Goal: Task Accomplishment & Management: Complete application form

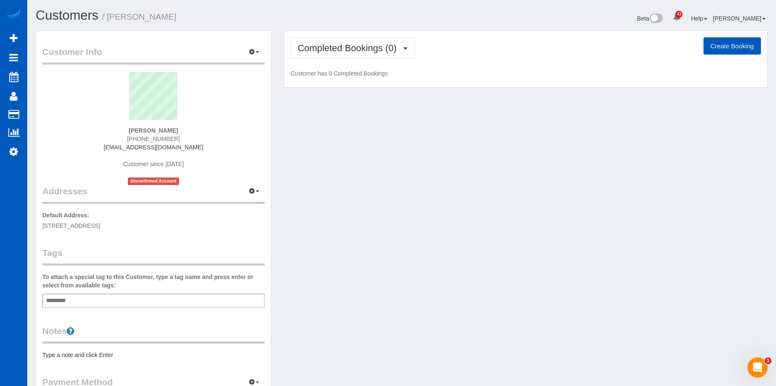
click at [706, 45] on button "Create Booking" at bounding box center [732, 46] width 57 height 18
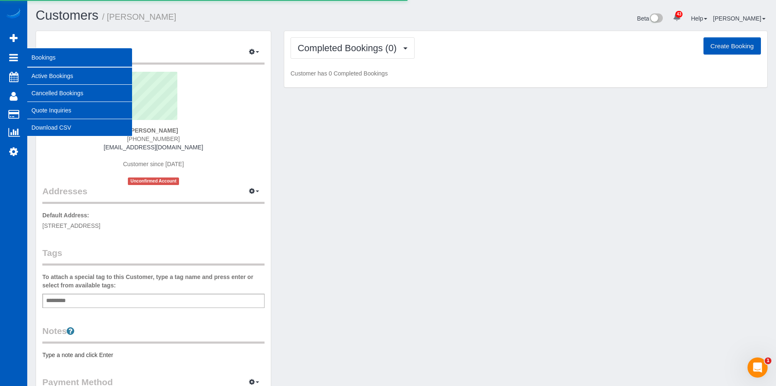
select select "WA"
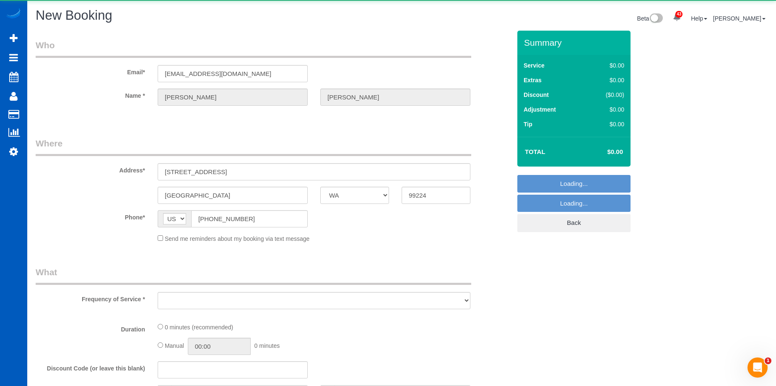
select select "object:2099"
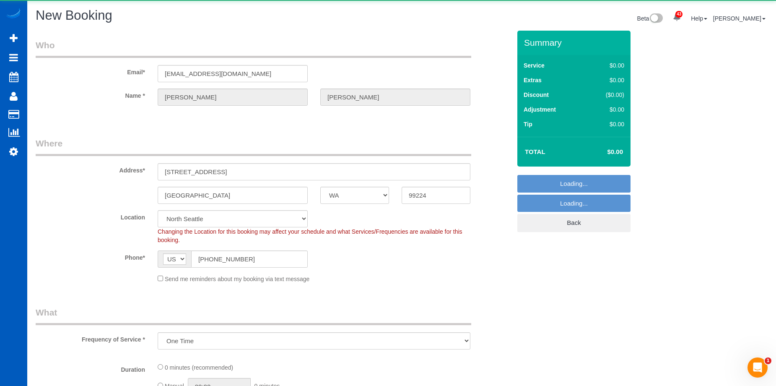
select select "199"
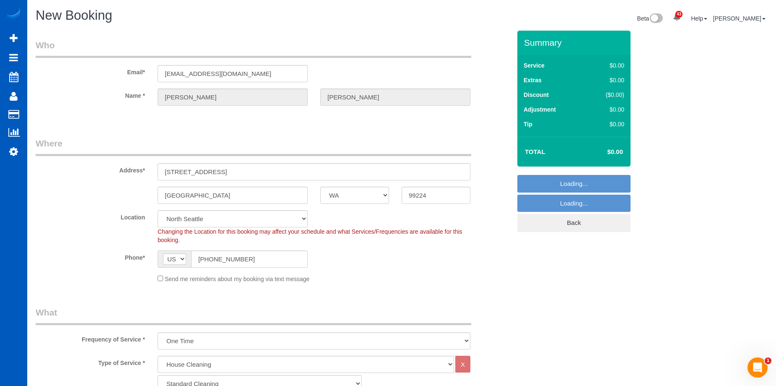
select select "67"
select select "object:2364"
click at [156, 280] on div "Send me reminders about my booking via text message" at bounding box center [313, 278] width 325 height 9
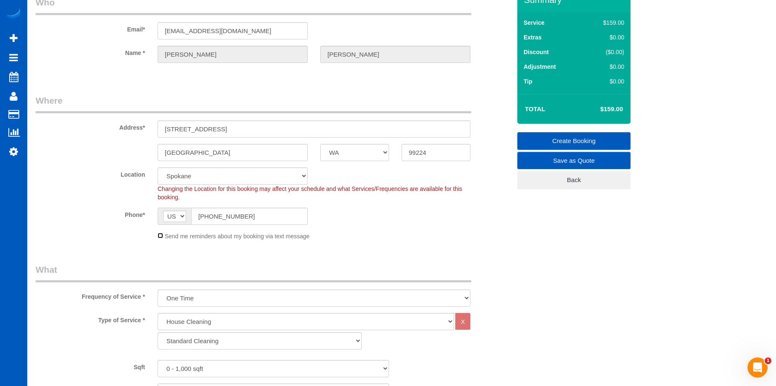
scroll to position [84, 0]
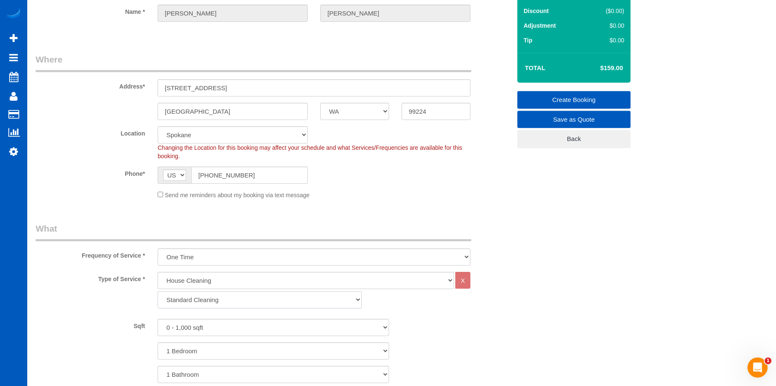
click at [211, 294] on select "Standard Cleaning Deep Cleaning Move In/ Out Cleaning" at bounding box center [260, 299] width 204 height 17
select select "367"
click at [158, 291] on select "Standard Cleaning Deep Cleaning Move In/ Out Cleaning" at bounding box center [260, 299] width 204 height 17
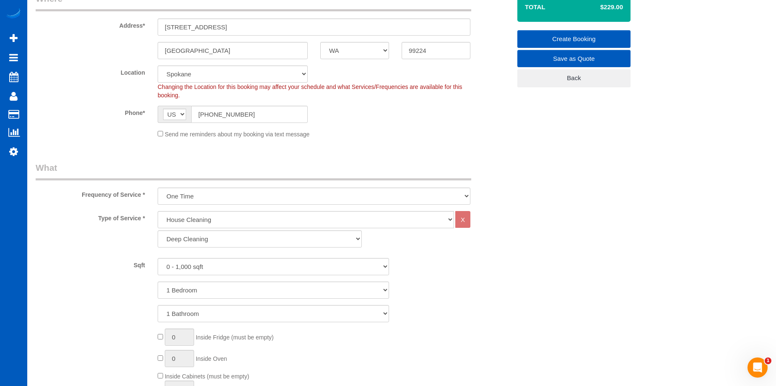
scroll to position [210, 0]
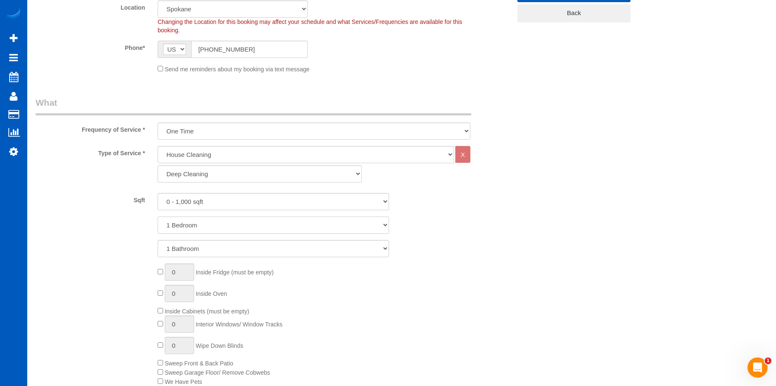
click at [201, 226] on select "1 Bedroom 2 Bedrooms 3 Bedrooms 4 Bedrooms 5 Bedrooms 6 Bedrooms 7 Bedrooms" at bounding box center [273, 224] width 231 height 17
select select "2"
click at [158, 216] on select "1 Bedroom 2 Bedrooms 3 Bedrooms 4 Bedrooms 5 Bedrooms 6 Bedrooms 7 Bedrooms" at bounding box center [273, 224] width 231 height 17
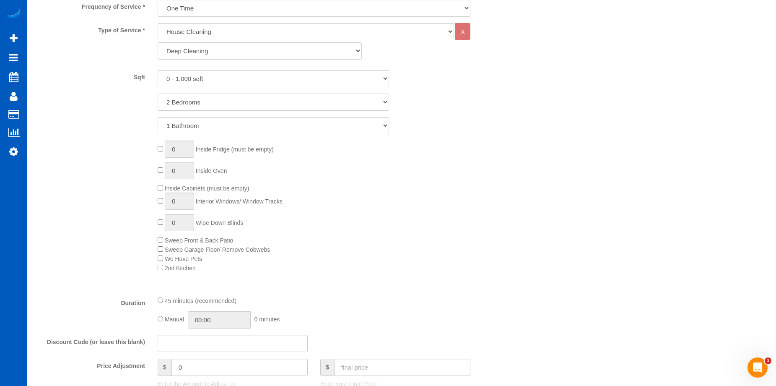
scroll to position [335, 0]
type input "1"
click at [184, 195] on input "1" at bounding box center [179, 198] width 29 height 17
drag, startPoint x: 186, startPoint y: 195, endPoint x: 129, endPoint y: 201, distance: 57.8
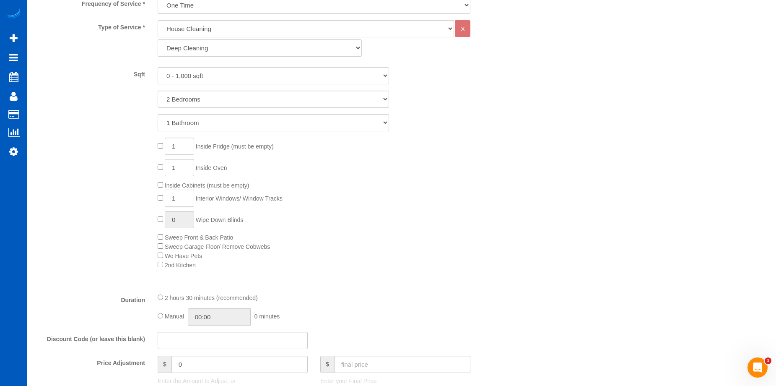
click at [129, 201] on div "1 Inside Fridge (must be empty) 1 Inside Oven Inside Cabinets (must be empty) 1…" at bounding box center [273, 204] width 488 height 132
type input "8"
click at [449, 185] on div "1 Inside Fridge (must be empty) 1 Inside Oven Inside Cabinets (must be empty) 8…" at bounding box center [334, 204] width 366 height 132
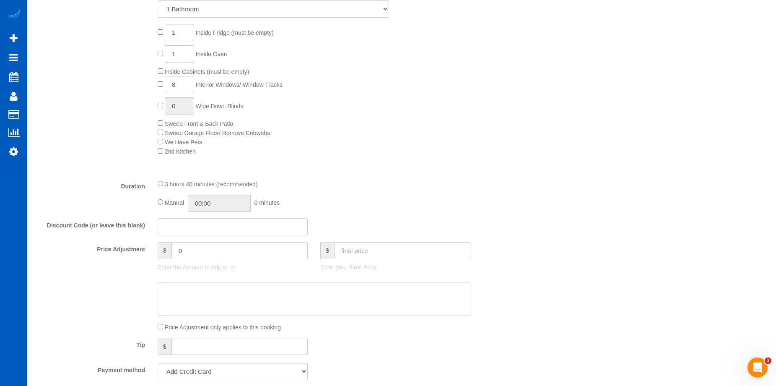
scroll to position [461, 0]
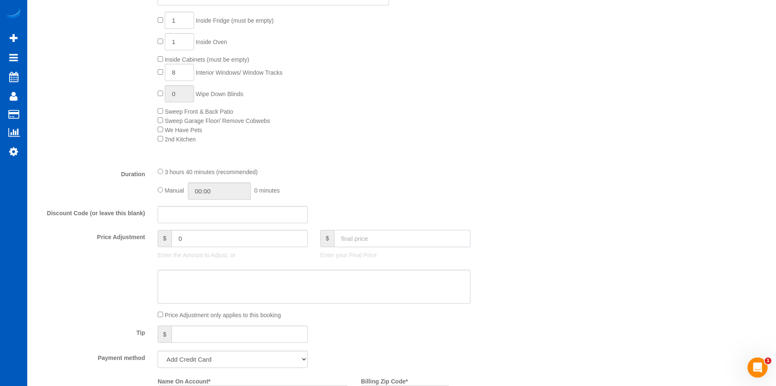
click at [376, 234] on input "text" at bounding box center [402, 238] width 136 height 17
type input "150"
click at [369, 286] on textarea at bounding box center [314, 287] width 313 height 34
type input "-209"
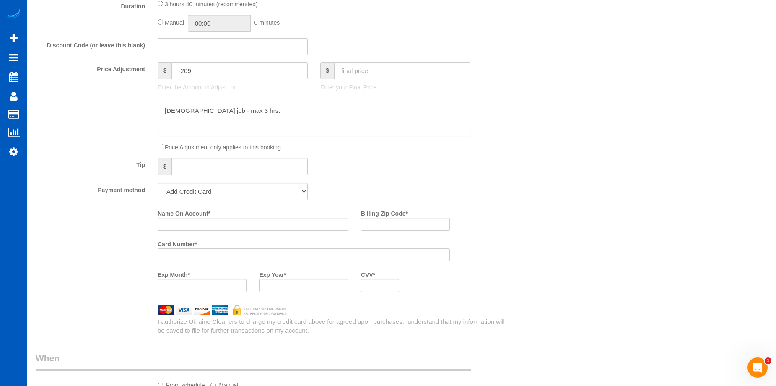
type textarea "Hourly job - max 3 hrs."
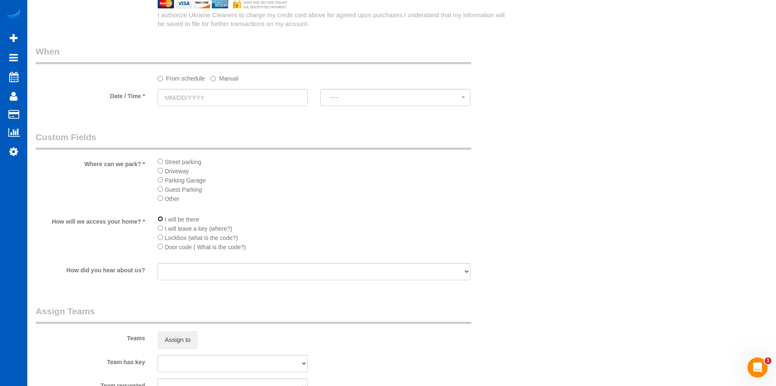
scroll to position [930, 0]
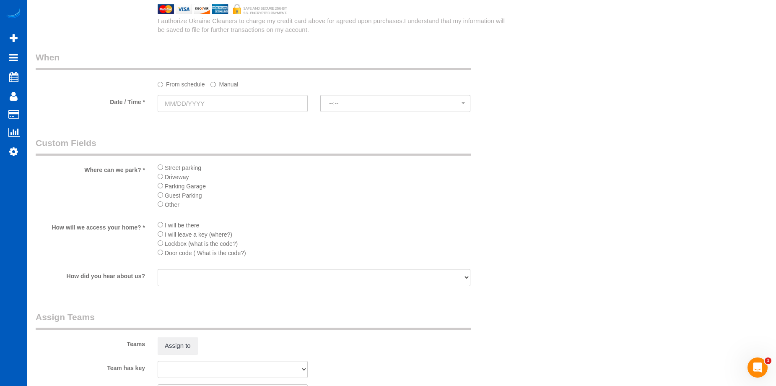
click at [284, 114] on fieldset "When From schedule Manual Date / Time * --:-- --:--" at bounding box center [273, 85] width 475 height 69
click at [289, 108] on input "text" at bounding box center [233, 103] width 150 height 17
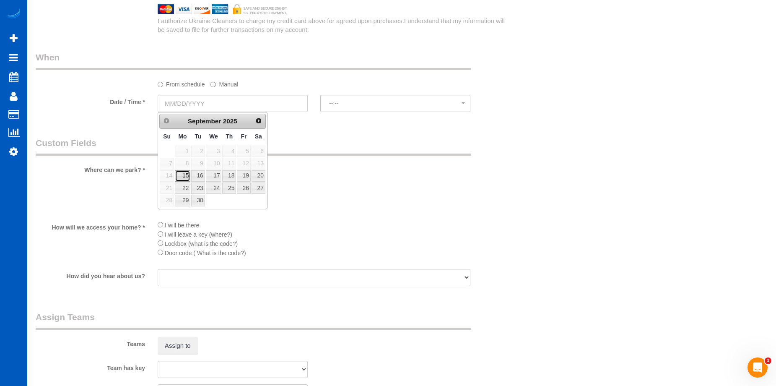
click at [182, 172] on link "15" at bounding box center [183, 175] width 16 height 11
type input "[DATE]"
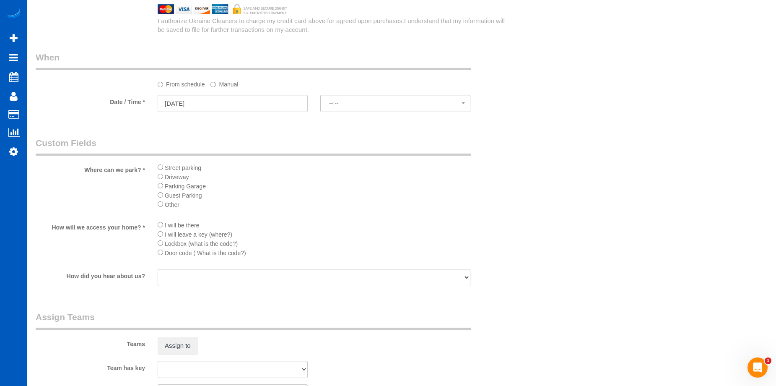
select select "spot1"
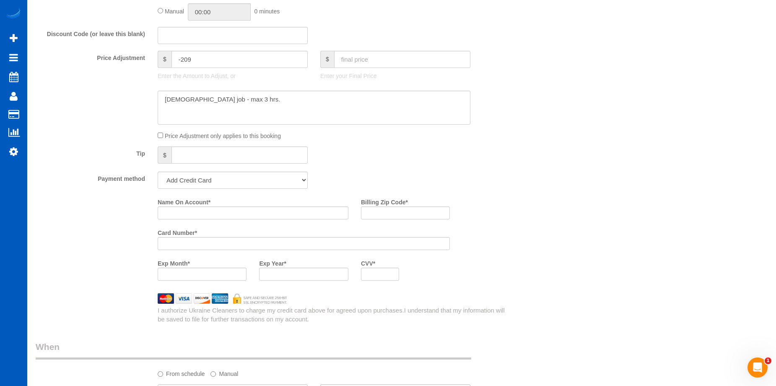
scroll to position [636, 0]
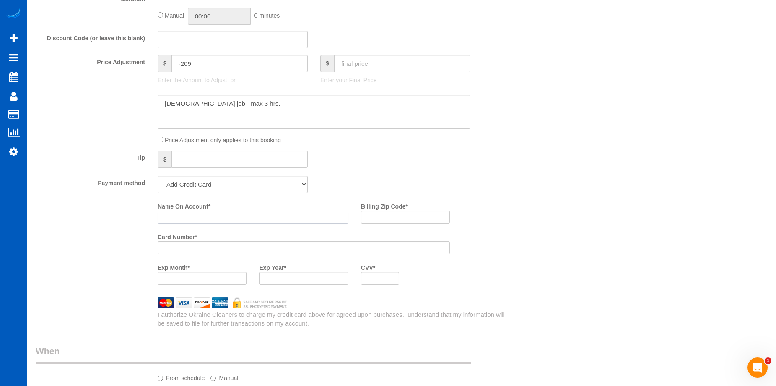
click at [212, 219] on input "Name On Account *" at bounding box center [253, 216] width 191 height 13
paste input "[PERSON_NAME]"
type input "[PERSON_NAME]"
click at [427, 218] on input "Billing Zip Code *" at bounding box center [405, 216] width 89 height 13
paste input "99224"
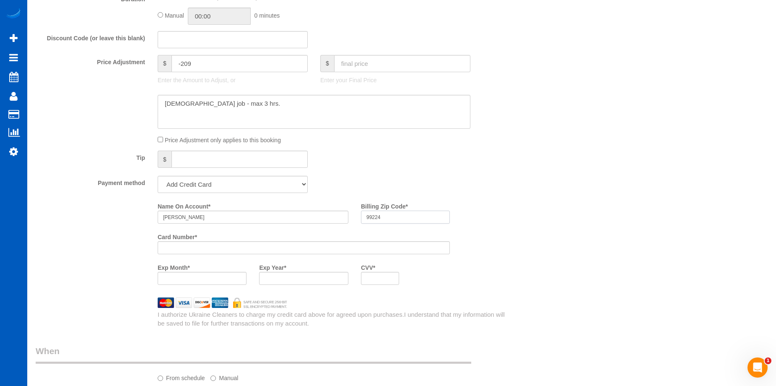
type input "99224"
click at [516, 269] on div "Name On Account * Amanda Foster Billing Zip Code * 99224 Card Number * Exp Mont…" at bounding box center [334, 245] width 366 height 92
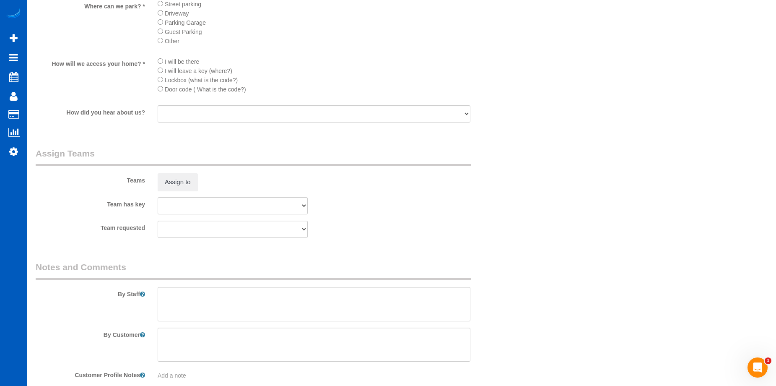
scroll to position [1139, 0]
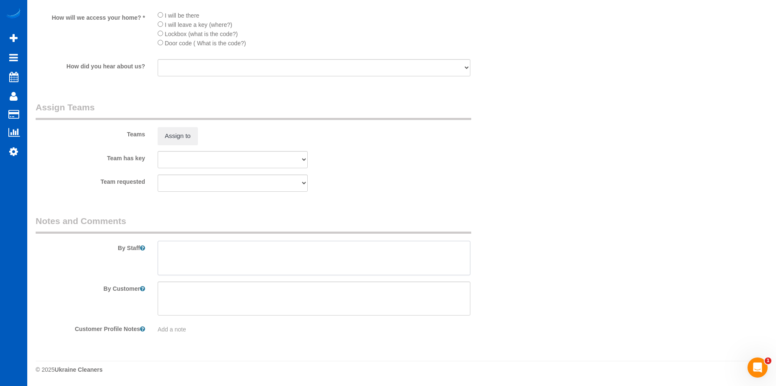
click at [311, 257] on textarea at bounding box center [314, 258] width 313 height 34
click at [262, 249] on textarea at bounding box center [314, 258] width 313 height 34
paste textarea "8 interior windows, house is pretty clean, spend 3 hours total and do best you …"
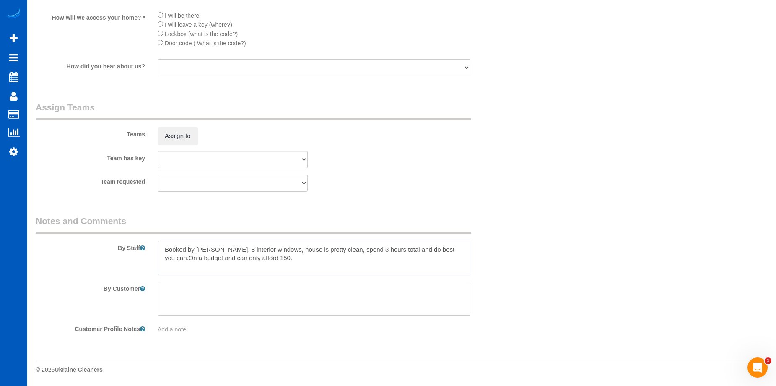
drag, startPoint x: 447, startPoint y: 250, endPoint x: 453, endPoint y: 259, distance: 10.5
click at [453, 259] on textarea at bounding box center [314, 258] width 313 height 34
click at [384, 247] on textarea at bounding box center [314, 258] width 313 height 34
type textarea "Booked by Aaron. 8 interior windows, house is pretty clean, spend 3 hours total…"
click at [515, 190] on div "Team requested Anna Manuilo Elena Kim Evelina Manuilo Olena Manuilo Snizhana Yu…" at bounding box center [273, 182] width 488 height 17
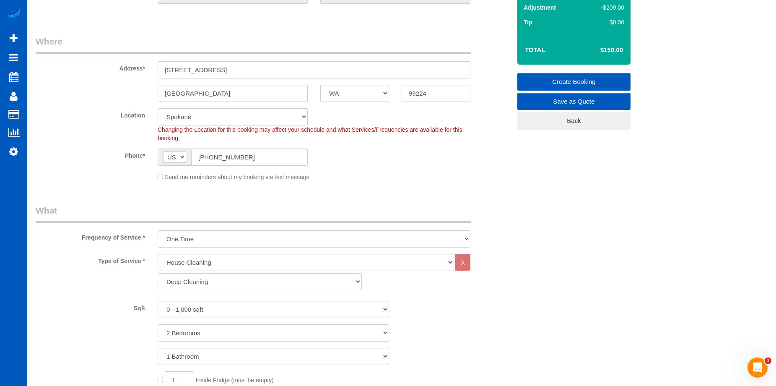
scroll to position [91, 0]
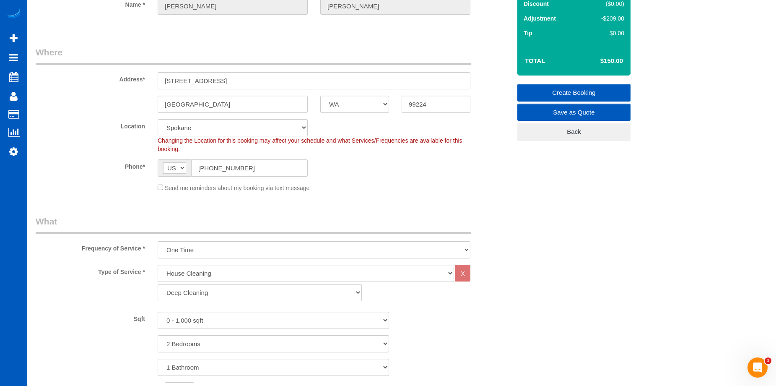
click at [545, 93] on link "Create Booking" at bounding box center [573, 93] width 113 height 18
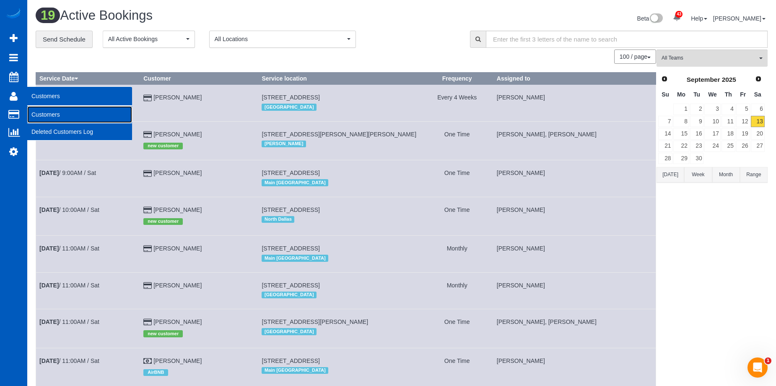
click at [37, 112] on link "Customers" at bounding box center [79, 114] width 105 height 17
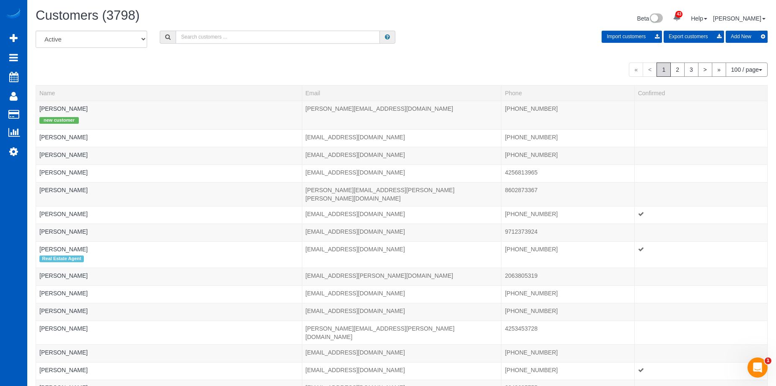
click at [205, 36] on input "text" at bounding box center [278, 37] width 204 height 13
paste input "alexanderscottammons@gmail.com"
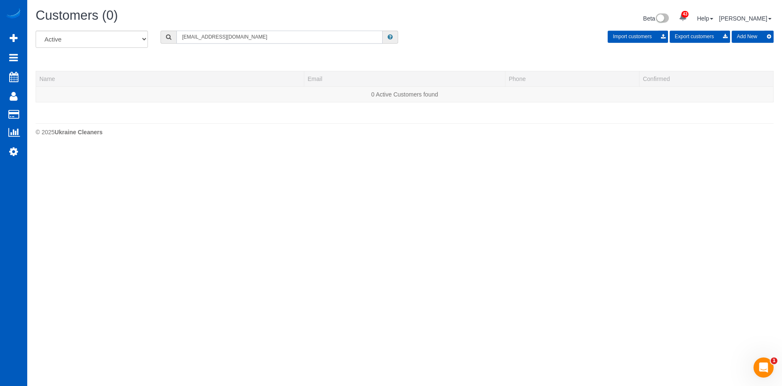
type input "alexanderscottammons@gmail.com"
click at [744, 35] on button "Add New" at bounding box center [753, 37] width 42 height 12
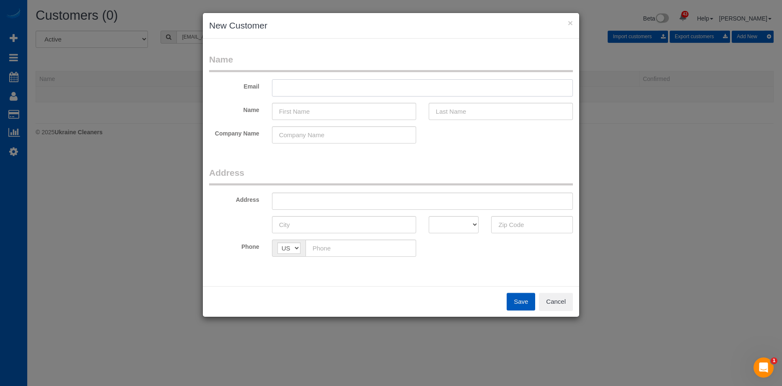
click at [311, 82] on input "text" at bounding box center [422, 87] width 301 height 17
paste input "alexanderscottammons@gmail.com"
type input "alexanderscottammons@gmail.com"
click at [365, 113] on input "text" at bounding box center [344, 111] width 144 height 17
paste input "Alex Ammons"
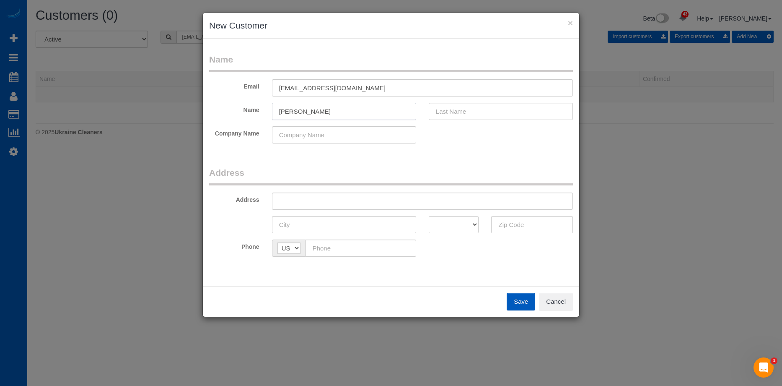
drag, startPoint x: 294, startPoint y: 112, endPoint x: 363, endPoint y: 115, distance: 69.3
click at [361, 115] on input "Alex Ammons" at bounding box center [344, 111] width 144 height 17
type input "Alex"
click at [473, 112] on input "text" at bounding box center [501, 111] width 144 height 17
paste input "Ammons"
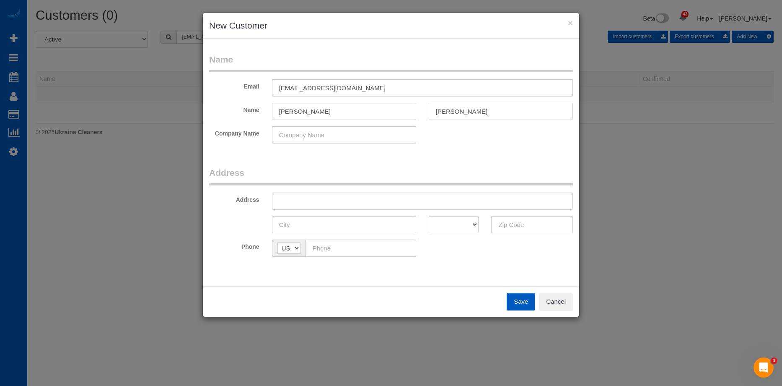
type input "Ammons"
click at [395, 111] on input "Alex" at bounding box center [344, 111] width 144 height 17
type input "Alex"
click at [340, 196] on input "text" at bounding box center [422, 200] width 301 height 17
paste input "600 Rucker Rd, Alpharetta, GA 30004"
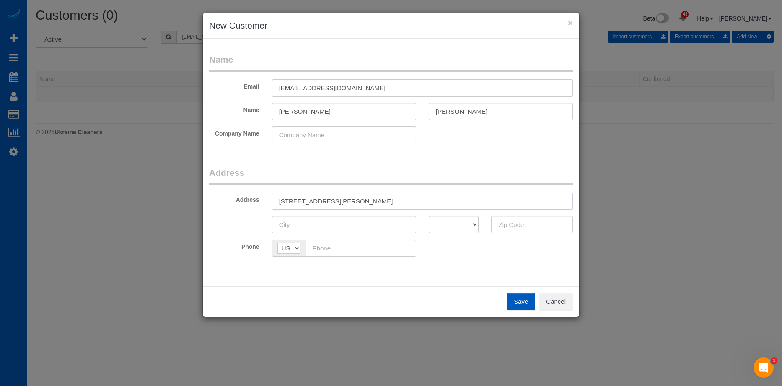
drag, startPoint x: 367, startPoint y: 200, endPoint x: 501, endPoint y: 215, distance: 135.4
click at [463, 202] on input "600 Rucker Rd, Alpharetta, GA 30004" at bounding box center [422, 200] width 301 height 17
type input "600 Rucker Rd, Alpharetta, GA"
click at [511, 222] on input "text" at bounding box center [532, 224] width 82 height 17
paste input "30004"
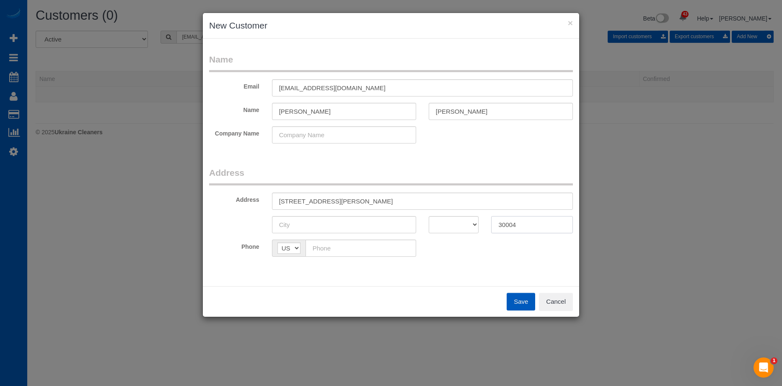
type input "30004"
click at [446, 219] on select "AK AL AR AZ CA CO CT DC DE FL GA HI IA ID IL IN KS KY LA MA MD ME MI MN MO MS M…" at bounding box center [454, 224] width 50 height 17
select select "GA"
click at [429, 216] on select "AK AL AR AZ CA CO CT DC DE FL GA HI IA ID IL IN KS KY LA MA MD ME MI MN MO MS M…" at bounding box center [454, 224] width 50 height 17
drag, startPoint x: 325, startPoint y: 200, endPoint x: 352, endPoint y: 201, distance: 26.9
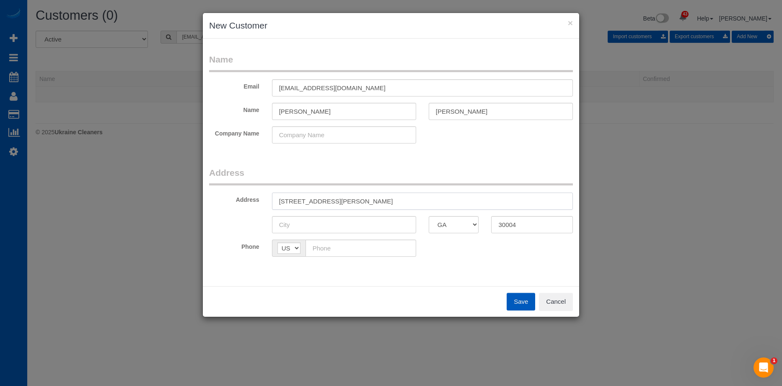
click at [352, 201] on input "600 Rucker Rd, Alpharetta, GA" at bounding box center [422, 200] width 301 height 17
type input "600 Rucker Rd, , GA"
click at [327, 221] on input "text" at bounding box center [344, 224] width 144 height 17
paste input "Alpharetta"
type input "Alpharetta"
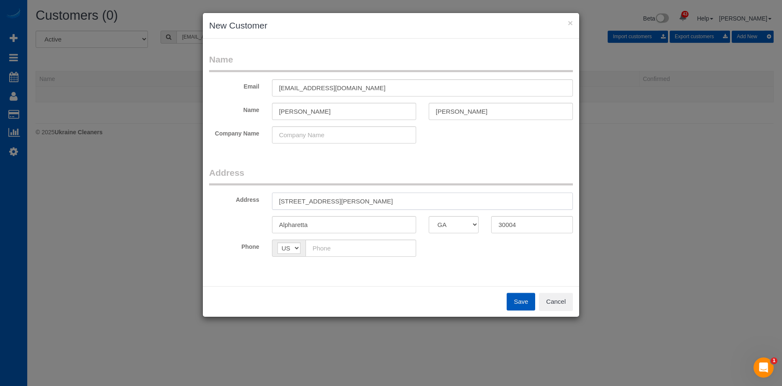
drag, startPoint x: 322, startPoint y: 199, endPoint x: 353, endPoint y: 197, distance: 31.1
click at [353, 197] on input "600 Rucker Rd, , GA" at bounding box center [422, 200] width 301 height 17
type input "600 Rucker Rd"
drag, startPoint x: 360, startPoint y: 251, endPoint x: 372, endPoint y: 248, distance: 12.5
click at [360, 251] on input "text" at bounding box center [361, 247] width 111 height 17
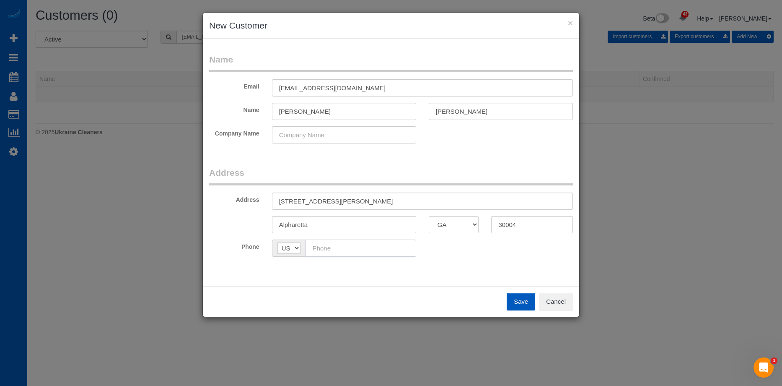
paste input "(770) 547-3366"
type input "(770) 547-3366"
click at [514, 248] on div "Phone AF AL DZ AD AO AI AQ AG AR AM AW AU AT AZ BS BH BD BB BY BE BZ BJ BM BT B…" at bounding box center [391, 247] width 376 height 17
click at [517, 299] on button "Save" at bounding box center [521, 302] width 29 height 18
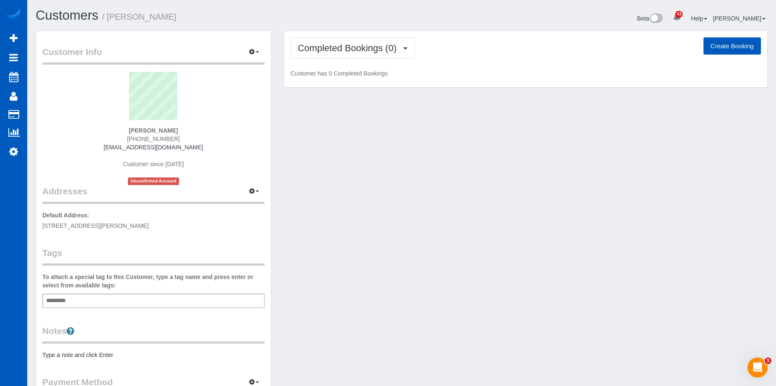
click at [725, 46] on button "Create Booking" at bounding box center [732, 46] width 57 height 18
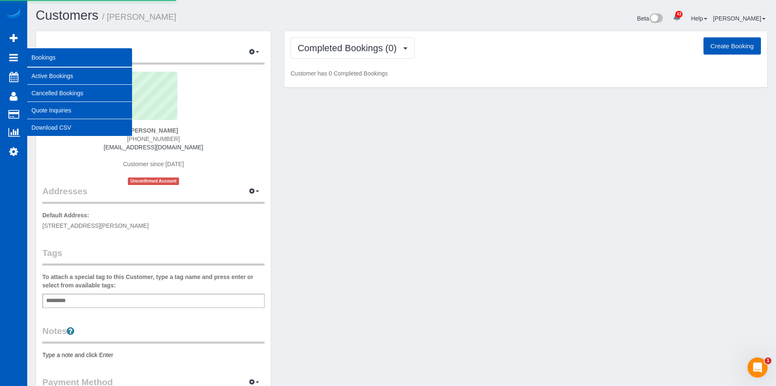
select select "GA"
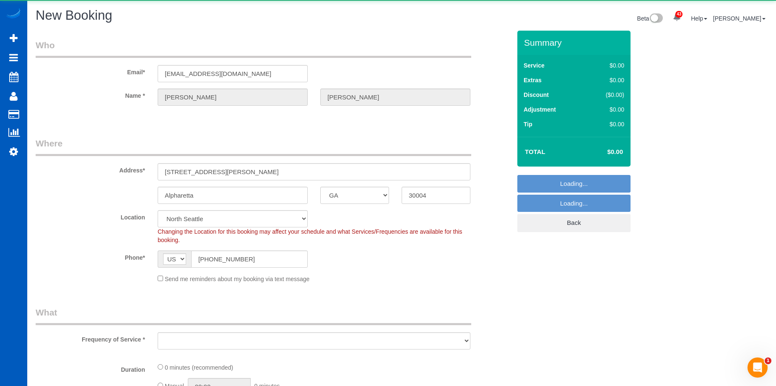
select select "199"
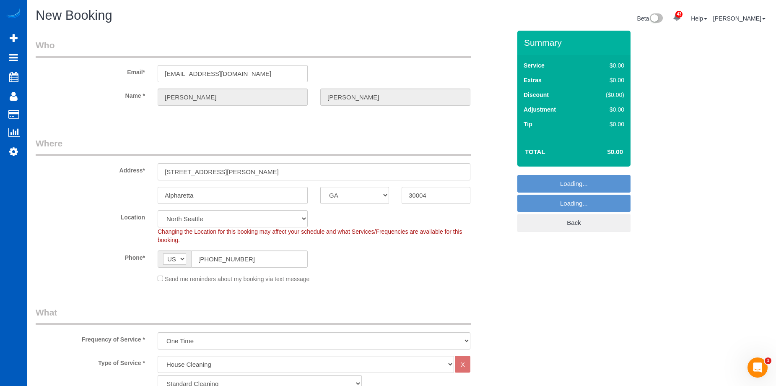
select select "object:4563"
select select "369"
select select "object:4652"
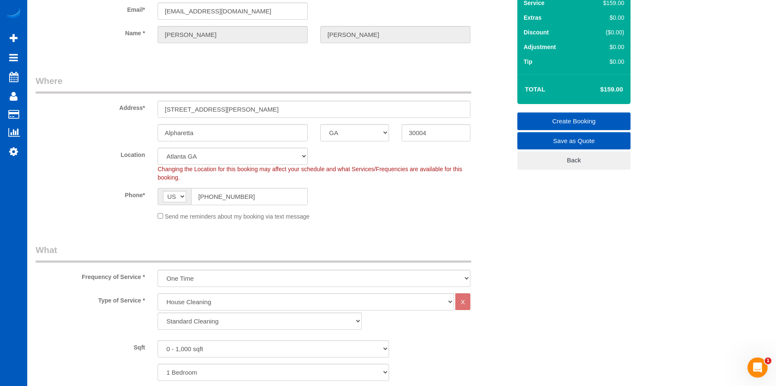
scroll to position [126, 0]
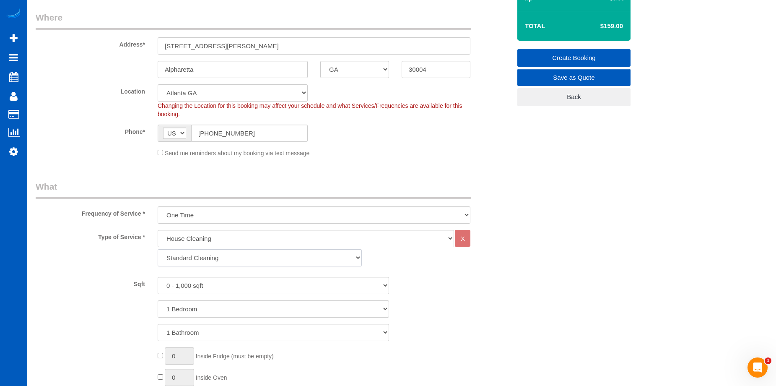
click at [236, 260] on select "Standard Cleaning Deep Cleaning Move In/ Out Cleaning" at bounding box center [260, 257] width 204 height 17
select select "368"
click at [158, 249] on select "Standard Cleaning Deep Cleaning Move In/ Out Cleaning" at bounding box center [260, 257] width 204 height 17
click at [230, 278] on select "0 - 1,000 sqft 1,001 - 1,500 sqft 1,501 - 2,000 sqft 2,001 - 2,500 sqft 2,501 -…" at bounding box center [273, 285] width 231 height 17
select select "1001"
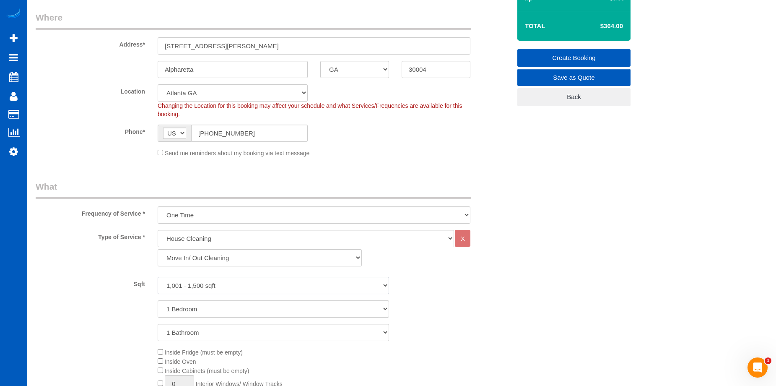
click at [158, 277] on select "0 - 1,000 sqft 1,001 - 1,500 sqft 1,501 - 2,000 sqft 2,001 - 2,500 sqft 2,501 -…" at bounding box center [273, 285] width 231 height 17
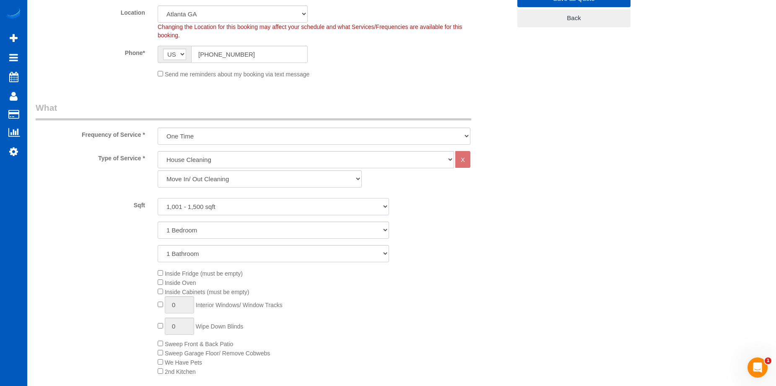
scroll to position [210, 0]
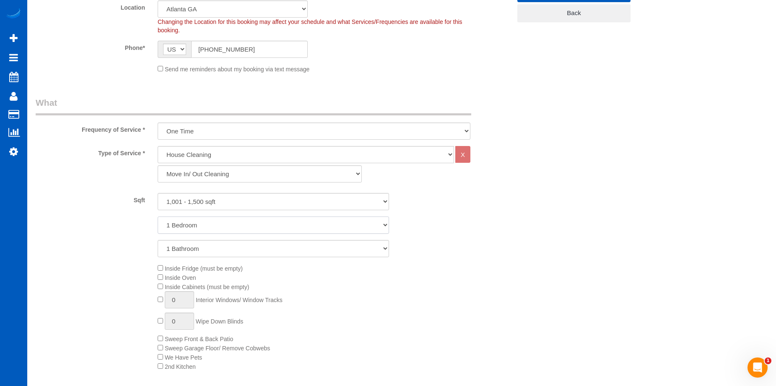
click at [235, 226] on select "1 Bedroom 2 Bedrooms 3 Bedrooms 4 Bedrooms 5 Bedrooms 6 Bedrooms 7 Bedrooms" at bounding box center [273, 224] width 231 height 17
select select "2"
click at [158, 216] on select "1 Bedroom 2 Bedrooms 3 Bedrooms 4 Bedrooms 5 Bedrooms 6 Bedrooms 7 Bedrooms" at bounding box center [273, 224] width 231 height 17
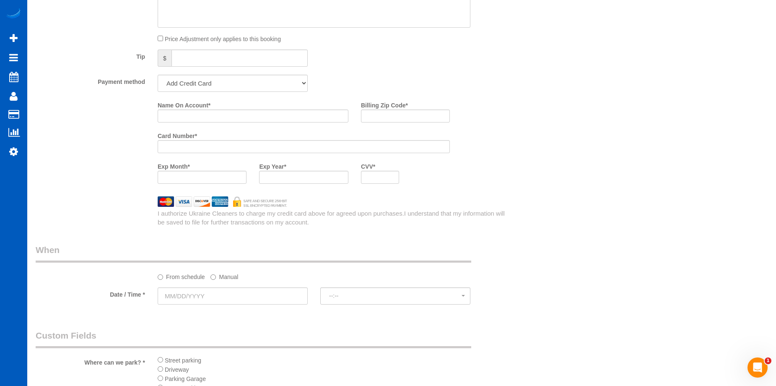
scroll to position [839, 0]
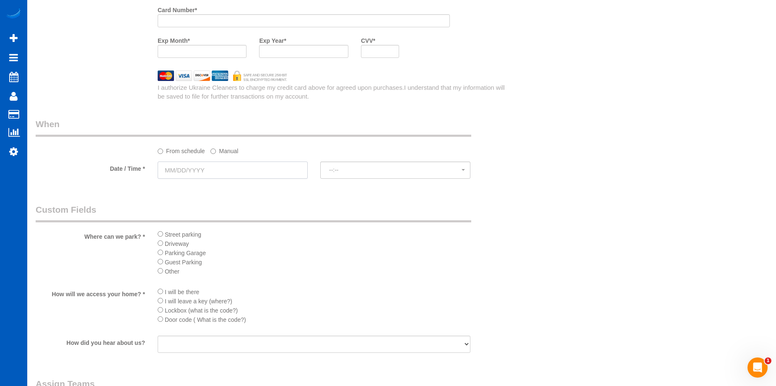
click at [271, 163] on input "text" at bounding box center [233, 169] width 150 height 17
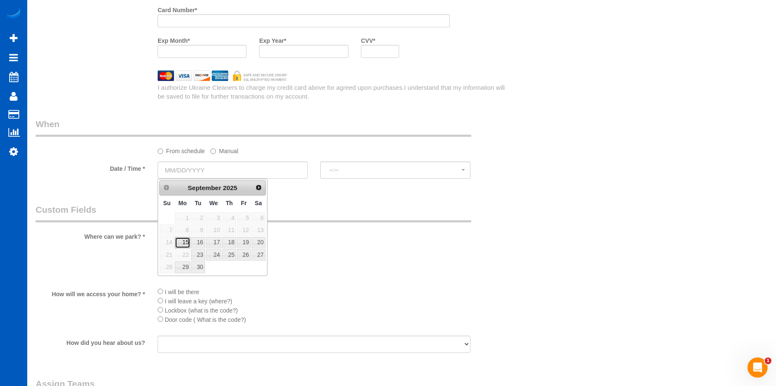
click at [183, 238] on link "15" at bounding box center [183, 242] width 16 height 11
type input "[DATE]"
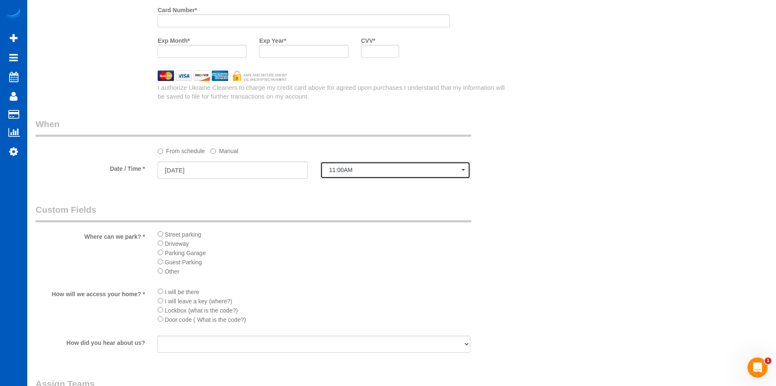
click at [346, 169] on span "11:00AM" at bounding box center [395, 169] width 132 height 7
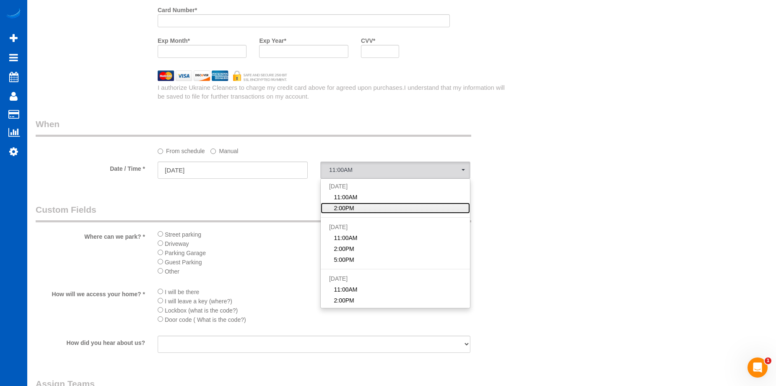
click at [354, 208] on span "2:00PM" at bounding box center [344, 208] width 20 height 8
select select "spot14"
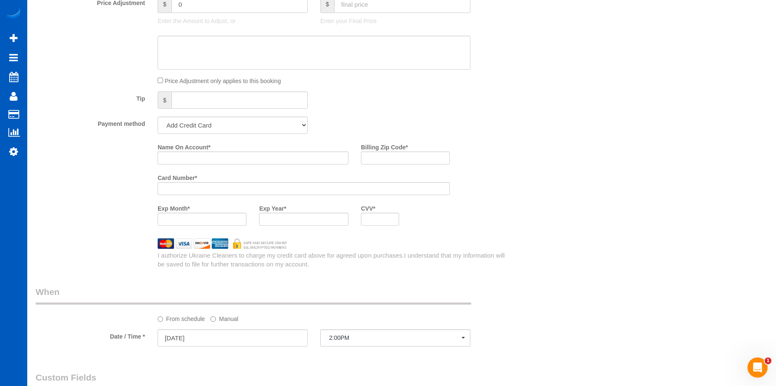
scroll to position [545, 0]
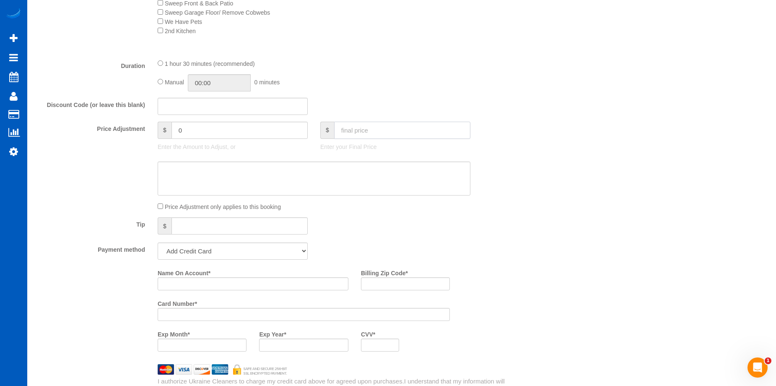
click at [362, 130] on input "text" at bounding box center [402, 130] width 136 height 17
type input "150"
click at [284, 171] on textarea at bounding box center [314, 178] width 313 height 34
type input "-304"
click at [257, 177] on textarea at bounding box center [314, 178] width 313 height 34
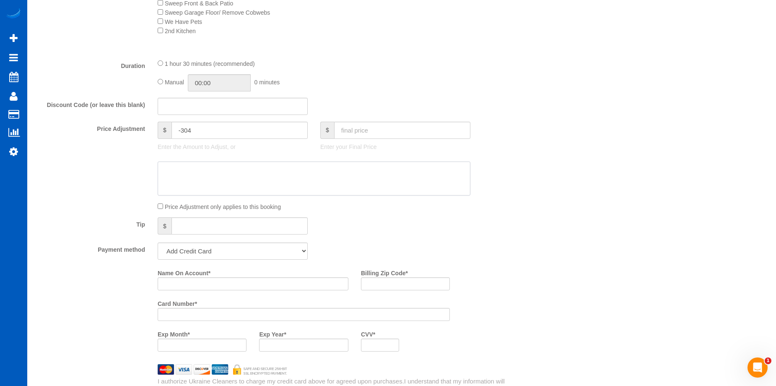
paste textarea "Only cleaning floors"
type textarea "Only cleaning floors"
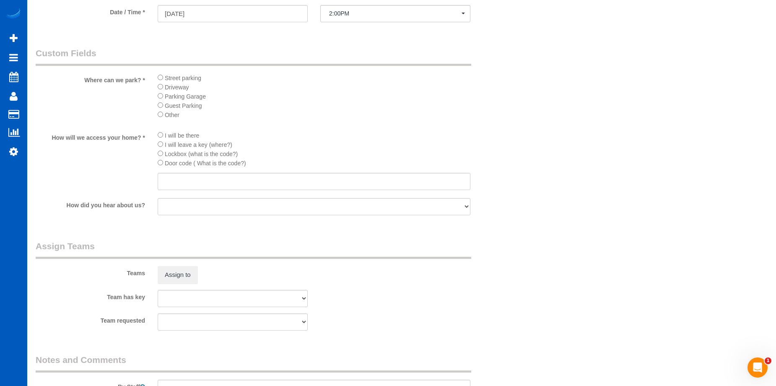
scroll to position [1090, 0]
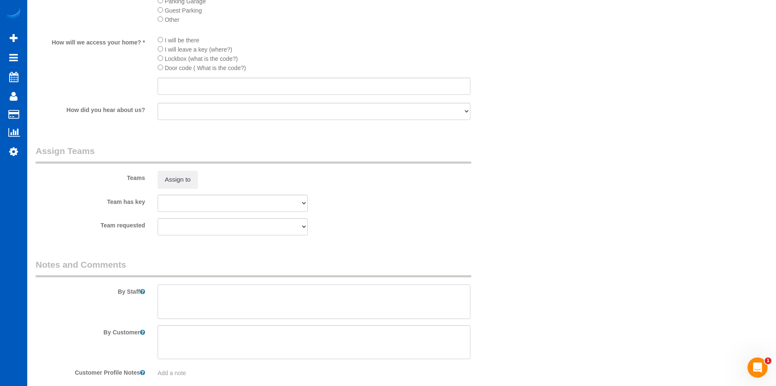
click at [208, 295] on textarea at bounding box center [314, 301] width 313 height 34
click at [280, 293] on textarea at bounding box center [314, 301] width 313 height 34
paste textarea "We are only cleaning the floors; shampoo the carpet, and sweep and mop the hard…"
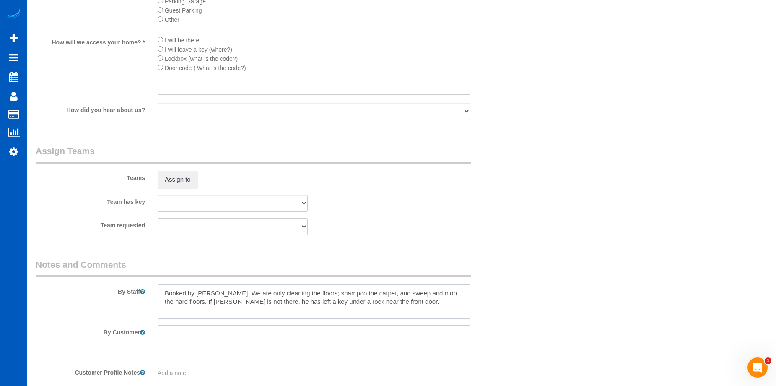
drag, startPoint x: 254, startPoint y: 300, endPoint x: 388, endPoint y: 299, distance: 133.8
click at [388, 299] on textarea at bounding box center [314, 301] width 313 height 34
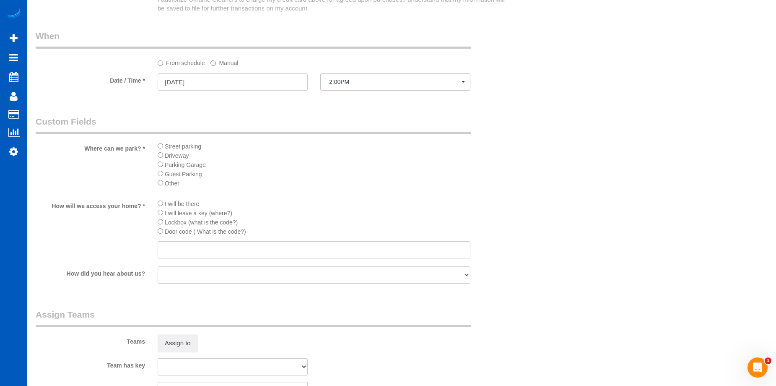
scroll to position [922, 0]
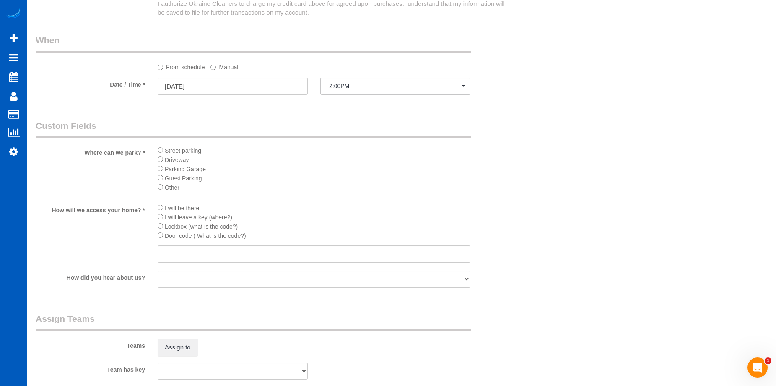
type textarea "Booked by Jade. We are only cleaning the floors; shampoo the carpet, and sweep …"
click at [239, 260] on input "text" at bounding box center [314, 253] width 313 height 17
paste input "key under a rock near the front door."
click at [167, 254] on input "key under a rock near the front door." at bounding box center [314, 253] width 313 height 17
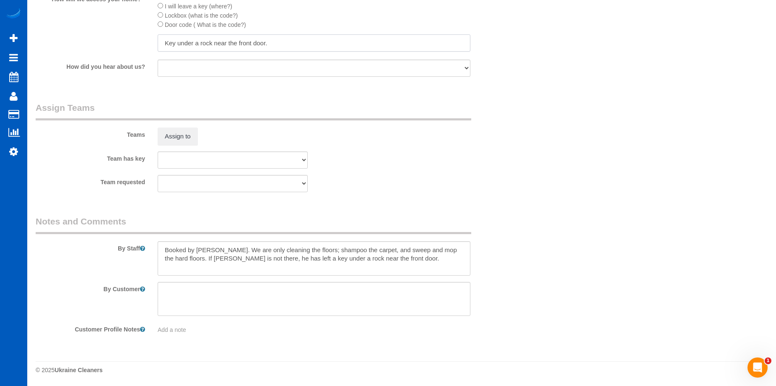
scroll to position [1134, 0]
type input "Key under a rock near the front door."
click at [374, 254] on textarea at bounding box center [314, 258] width 313 height 34
click at [371, 266] on textarea at bounding box center [314, 258] width 313 height 34
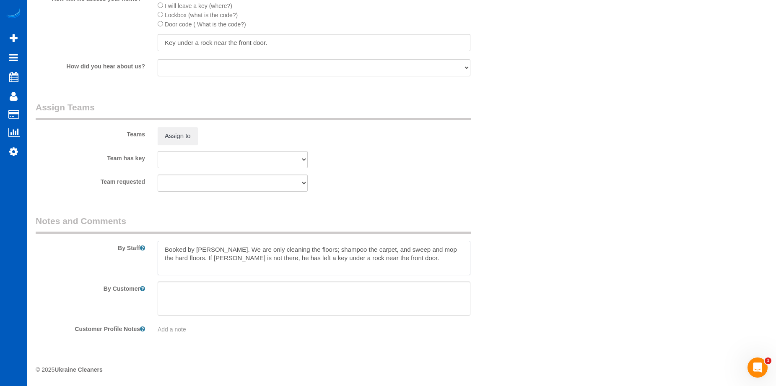
paste textarea "Alex is interested in recurring service at his new place; try to quote him when…"
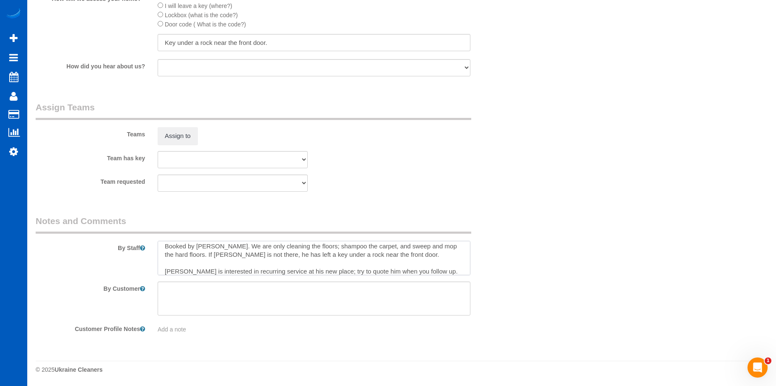
type textarea "Booked by Jade. We are only cleaning the floors; shampoo the carpet, and sweep …"
click at [396, 197] on fieldset "Assign Teams Teams Assign to Team has key Myroslava Korytska Oksana Antonenko V…" at bounding box center [273, 149] width 475 height 97
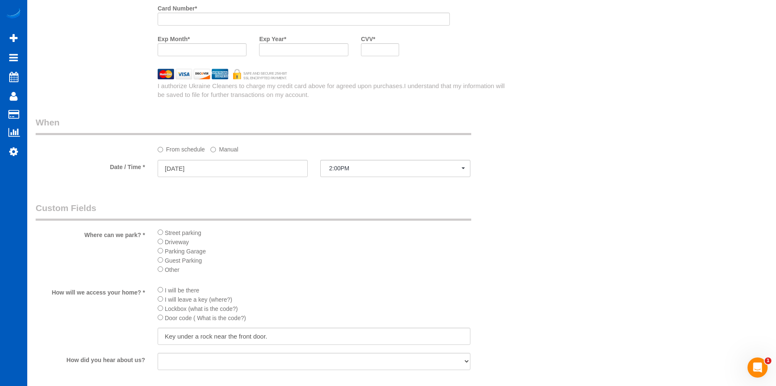
scroll to position [714, 0]
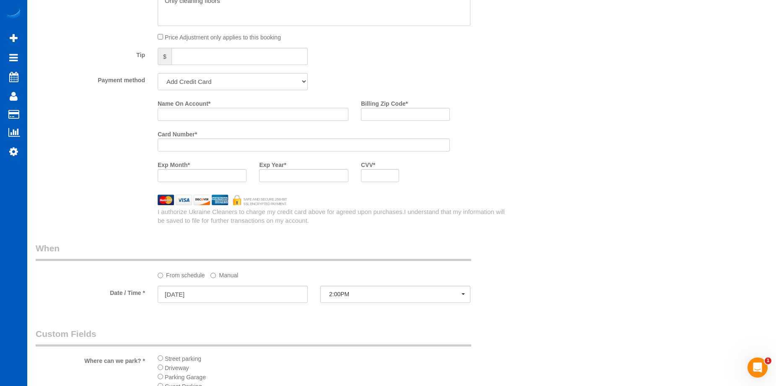
click at [225, 115] on input "Name On Account *" at bounding box center [253, 114] width 191 height 13
paste input "Alexander Ammons"
type input "Alexander Ammons"
click at [403, 120] on input "Billing Zip Code *" at bounding box center [405, 114] width 89 height 13
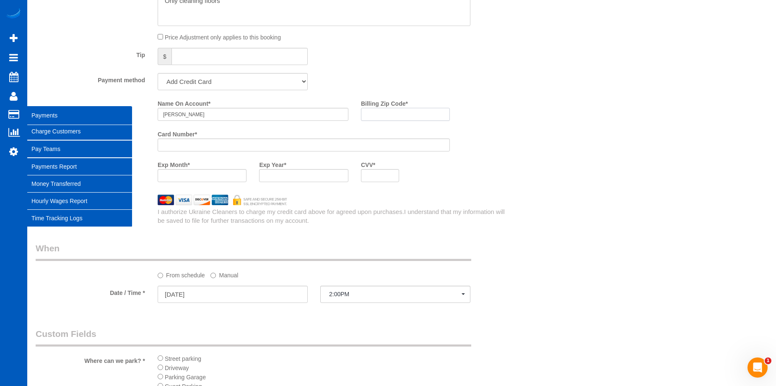
paste input "30004"
type input "30004"
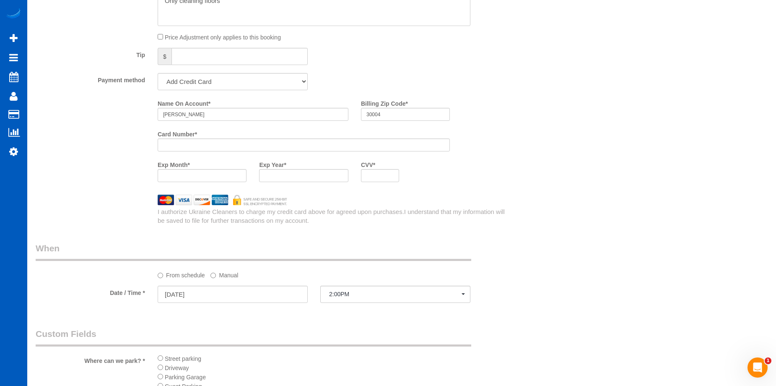
click at [514, 199] on div at bounding box center [273, 200] width 488 height 10
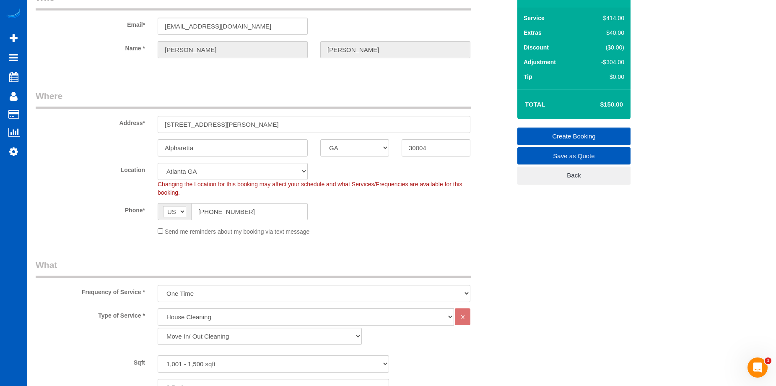
scroll to position [44, 0]
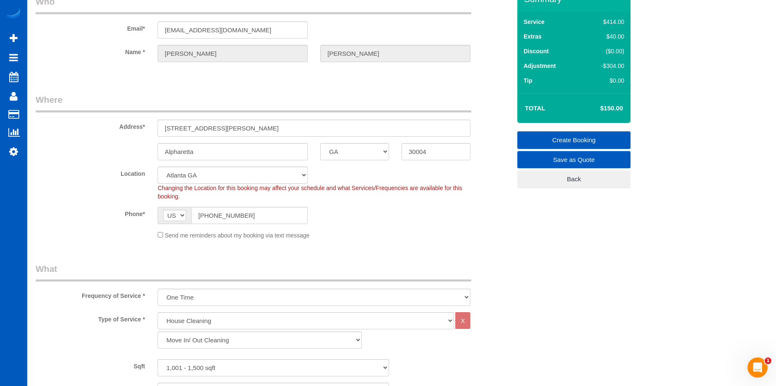
click at [544, 138] on link "Create Booking" at bounding box center [573, 140] width 113 height 18
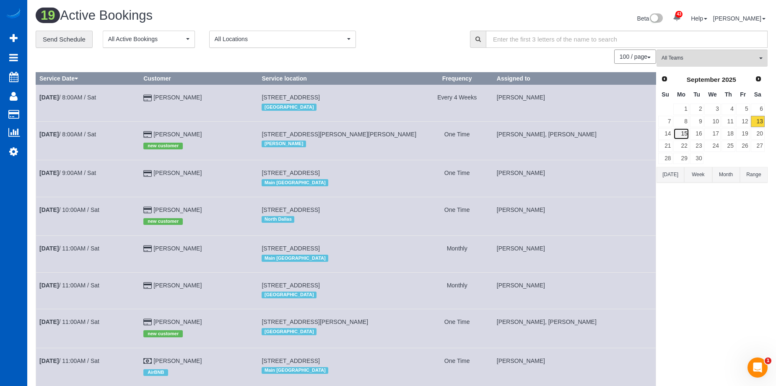
click at [685, 130] on link "15" at bounding box center [681, 133] width 16 height 11
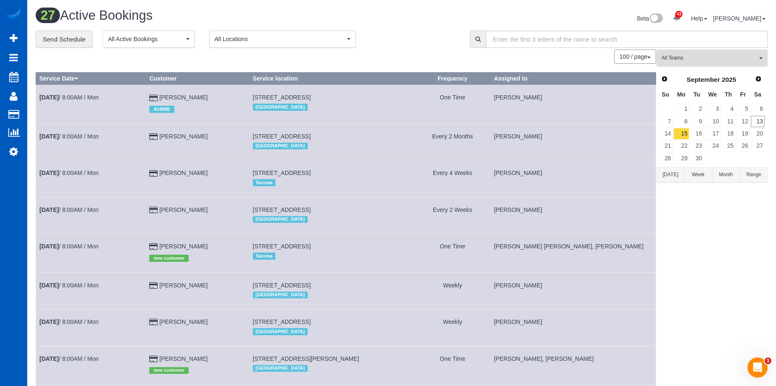
click at [715, 56] on span "All Teams" at bounding box center [710, 58] width 96 height 7
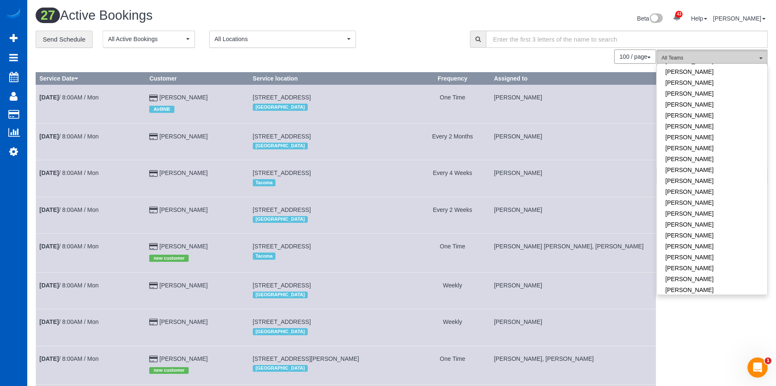
scroll to position [545, 0]
click at [704, 170] on link "Snizhana Yukhymets" at bounding box center [712, 175] width 110 height 11
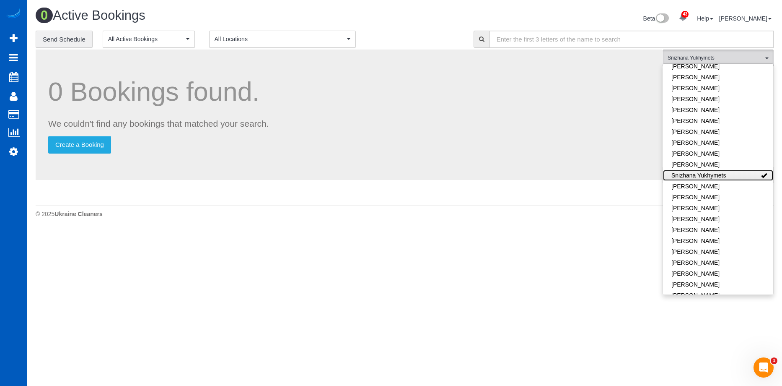
click at [718, 170] on link "Snizhana Yukhymets" at bounding box center [718, 175] width 110 height 11
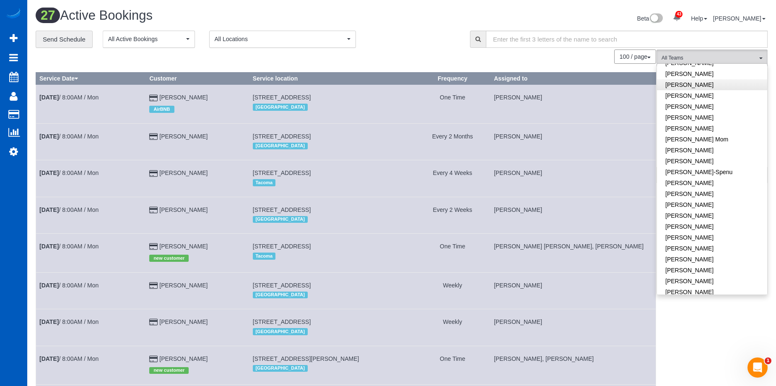
scroll to position [0, 0]
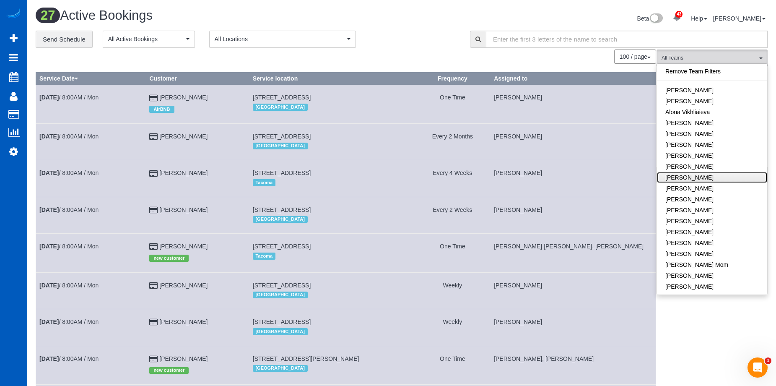
click at [725, 176] on link "[PERSON_NAME]" at bounding box center [712, 177] width 110 height 11
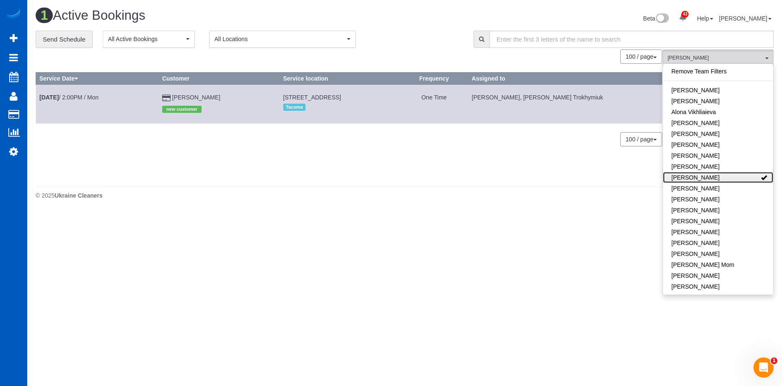
click at [732, 177] on link "[PERSON_NAME]" at bounding box center [718, 177] width 110 height 11
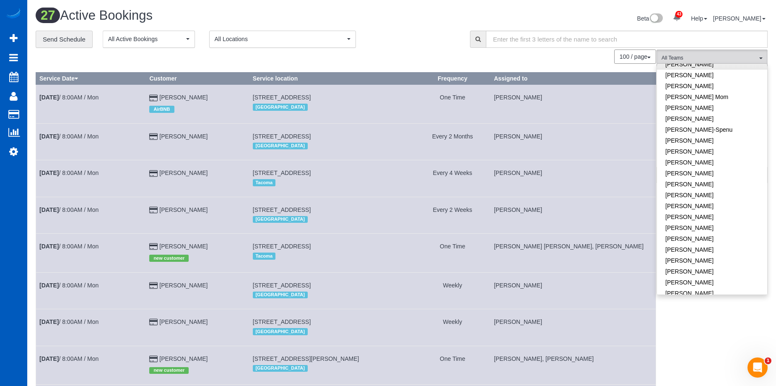
scroll to position [210, 0]
click at [716, 239] on link "Miliena Shchokina" at bounding box center [712, 240] width 110 height 11
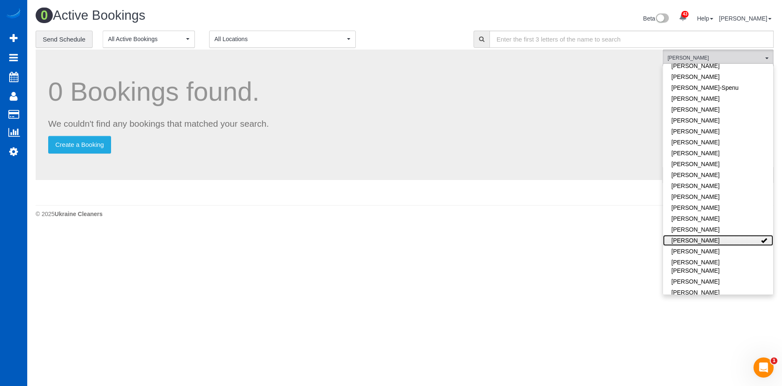
click at [733, 238] on link "Miliena Shchokina" at bounding box center [718, 240] width 110 height 11
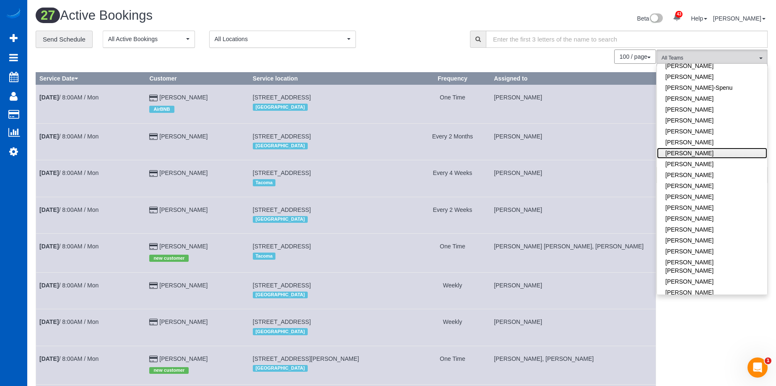
click at [730, 152] on link "Kateryna Polishchuk" at bounding box center [712, 153] width 110 height 11
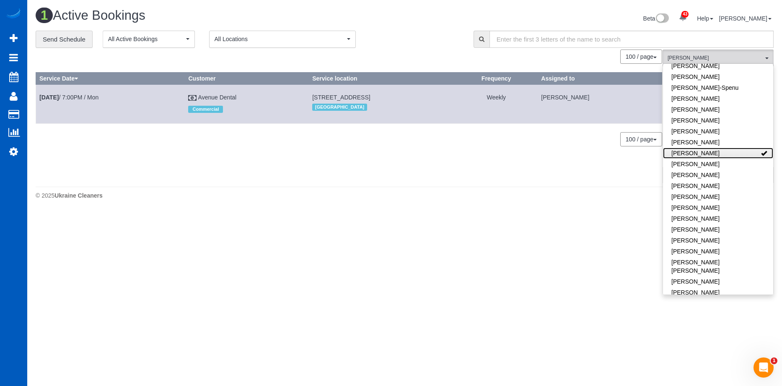
click at [740, 151] on link "Kateryna Polishchuk" at bounding box center [718, 153] width 110 height 11
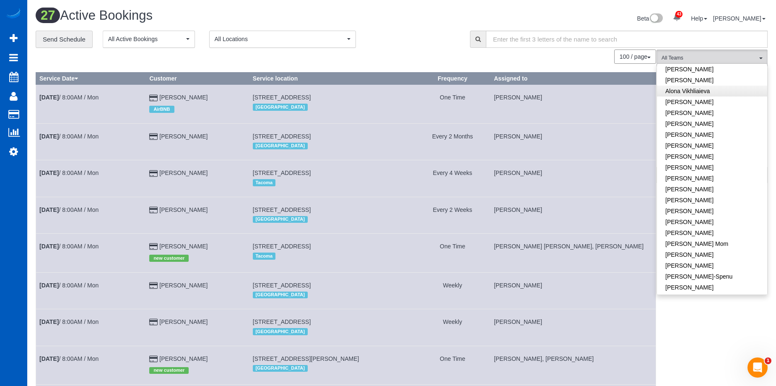
scroll to position [0, 0]
click at [716, 95] on link "[PERSON_NAME]" at bounding box center [712, 90] width 110 height 11
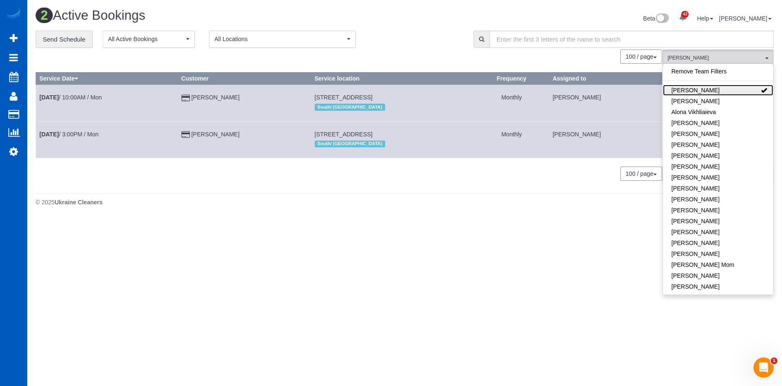
click at [726, 90] on link "[PERSON_NAME]" at bounding box center [718, 90] width 110 height 11
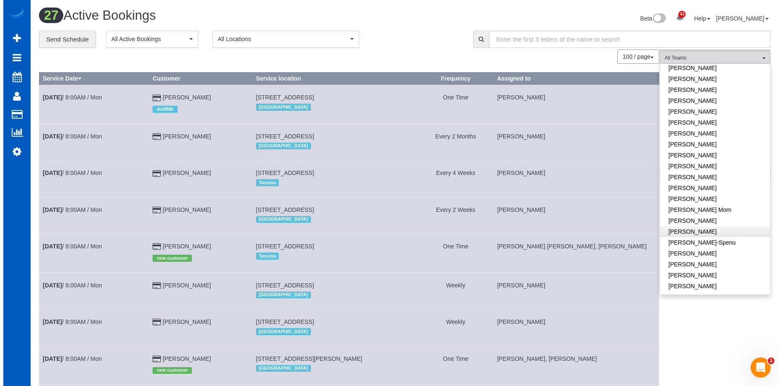
scroll to position [168, 0]
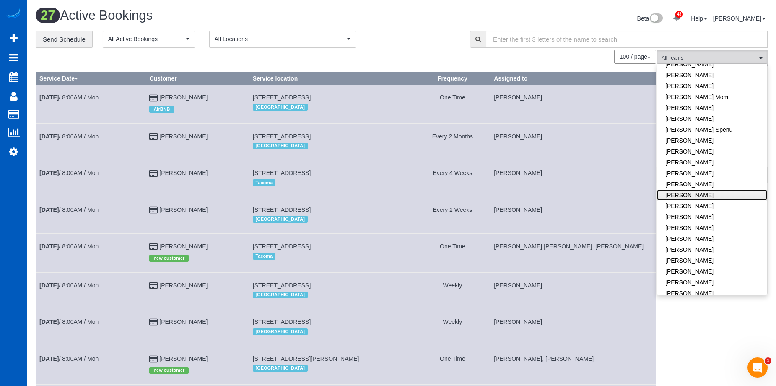
click at [729, 192] on link "Kateryna Polishchuk" at bounding box center [712, 195] width 110 height 11
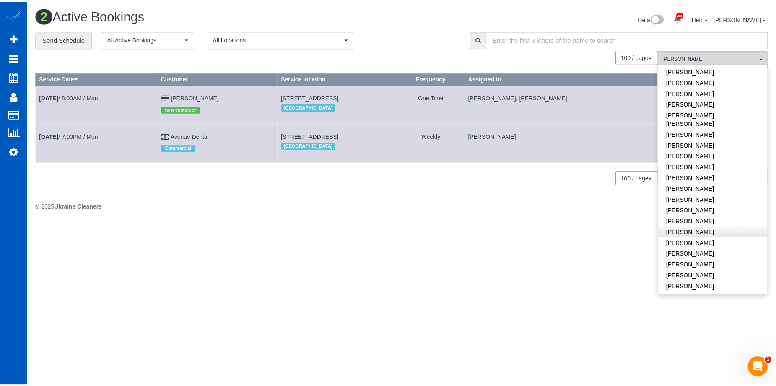
scroll to position [293, 0]
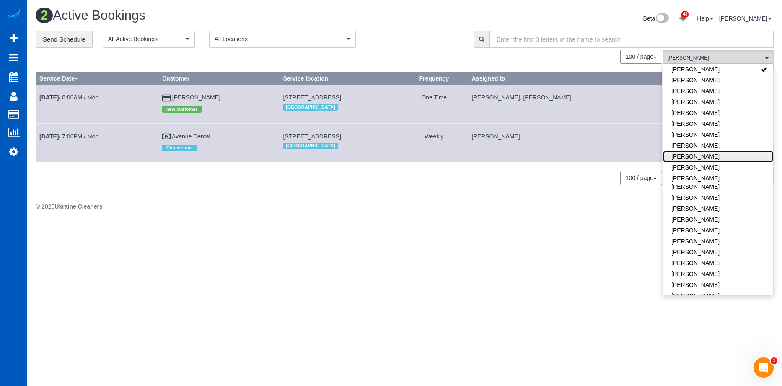
click at [730, 156] on link "Miliena Shchokina" at bounding box center [718, 156] width 110 height 11
click at [745, 154] on link "Miliena Shchokina" at bounding box center [718, 156] width 110 height 11
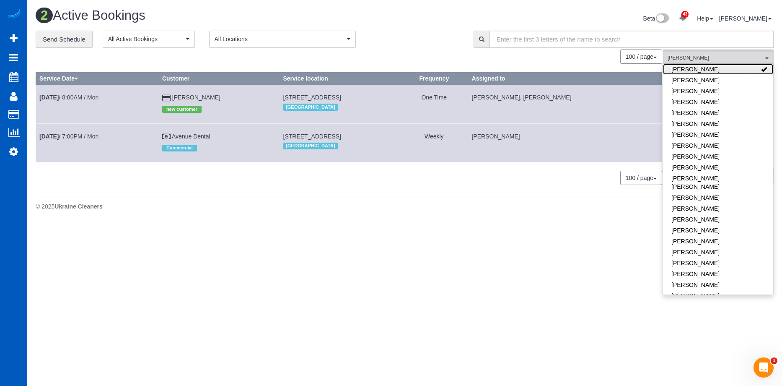
click at [743, 70] on link "Kateryna Polishchuk" at bounding box center [718, 69] width 110 height 11
click at [438, 35] on div "**********" at bounding box center [249, 40] width 426 height 18
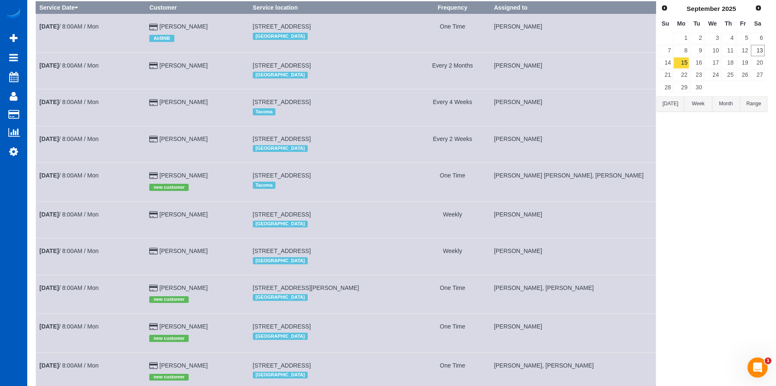
scroll to position [0, 0]
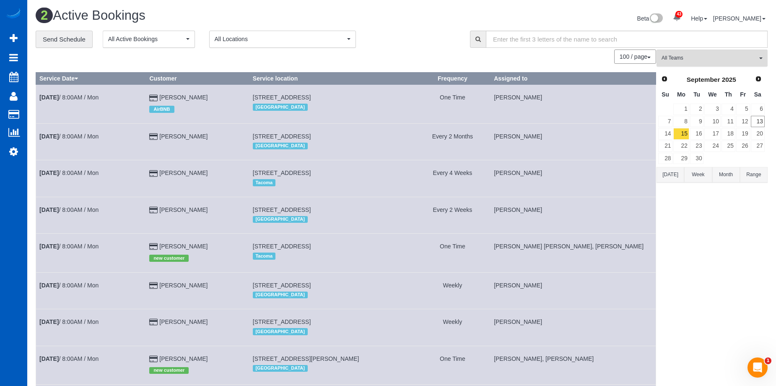
click at [714, 61] on span "All Teams" at bounding box center [710, 58] width 96 height 7
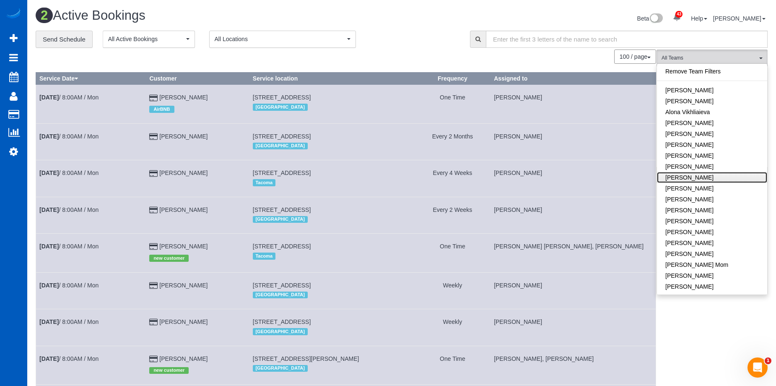
click at [709, 180] on link "[PERSON_NAME]" at bounding box center [712, 177] width 110 height 11
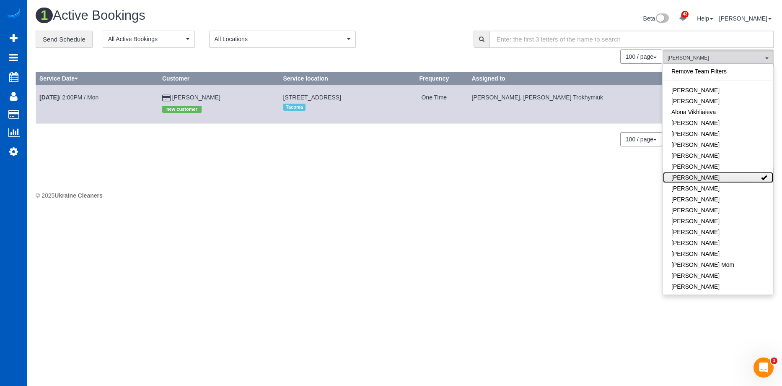
click at [736, 178] on link "[PERSON_NAME]" at bounding box center [718, 177] width 110 height 11
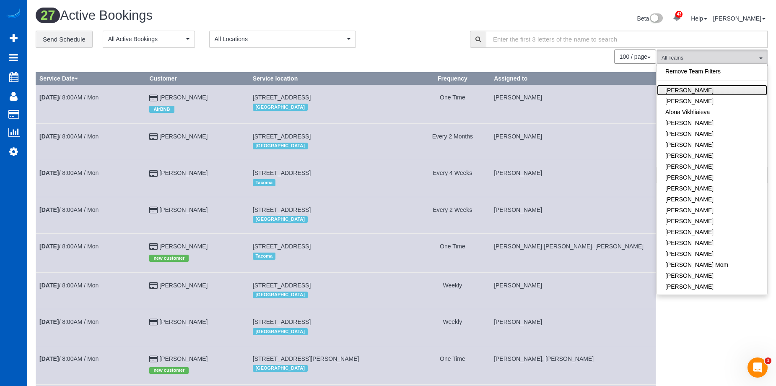
click at [731, 90] on link "[PERSON_NAME]" at bounding box center [712, 90] width 110 height 11
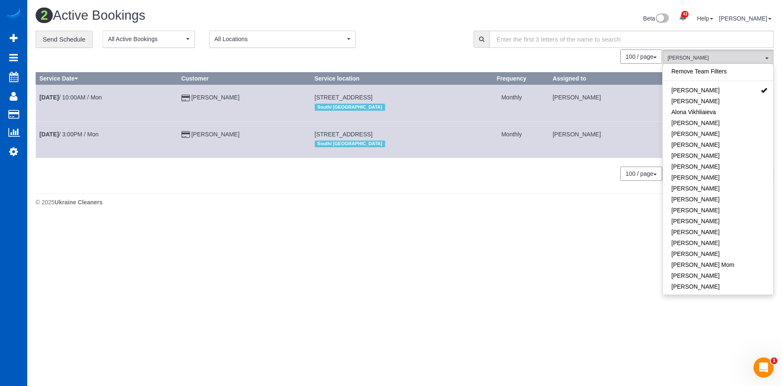
click at [368, 39] on div "**********" at bounding box center [249, 40] width 426 height 18
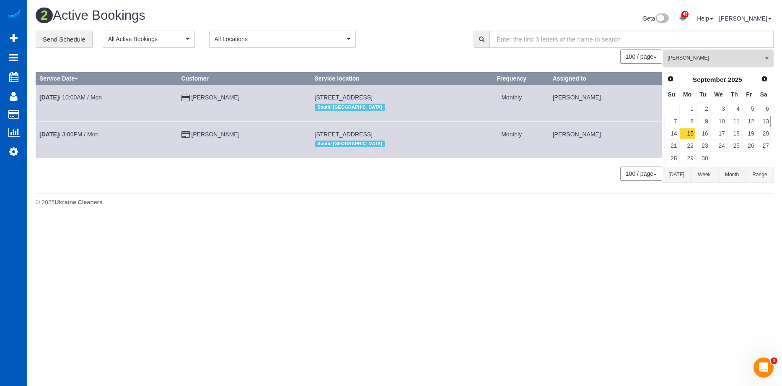
click at [735, 59] on span "[PERSON_NAME]" at bounding box center [716, 58] width 96 height 7
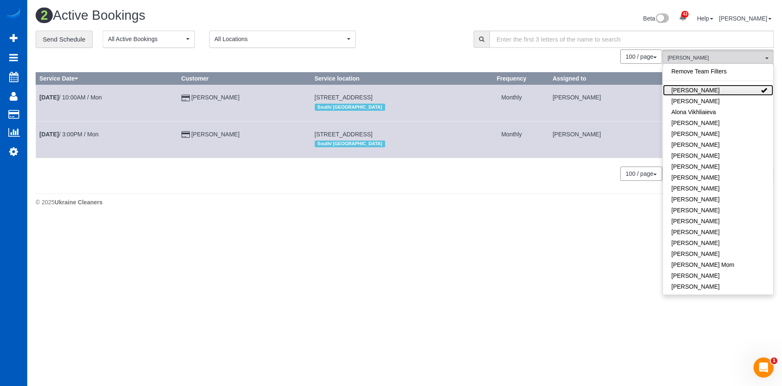
click at [726, 85] on link "[PERSON_NAME]" at bounding box center [718, 90] width 110 height 11
click at [422, 44] on div "**********" at bounding box center [249, 40] width 426 height 18
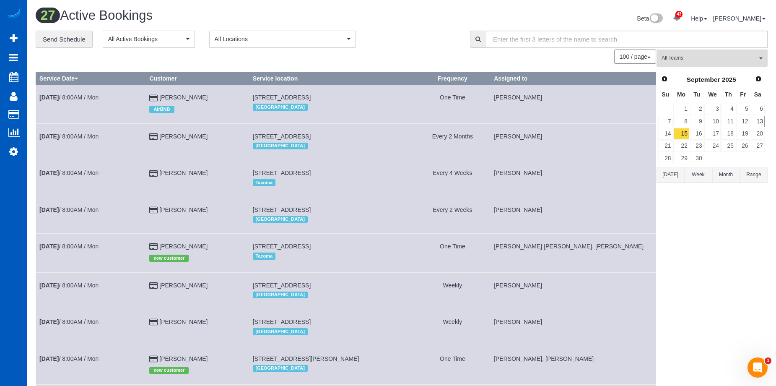
click at [684, 56] on span "All Teams" at bounding box center [710, 58] width 96 height 7
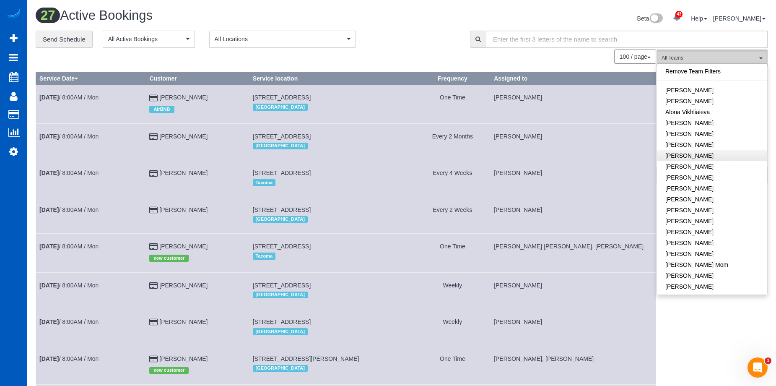
scroll to position [168, 0]
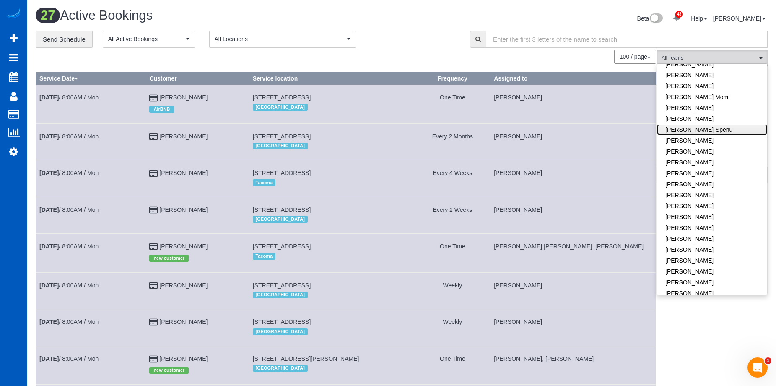
click at [737, 127] on link "[PERSON_NAME]-Spenu" at bounding box center [712, 129] width 110 height 11
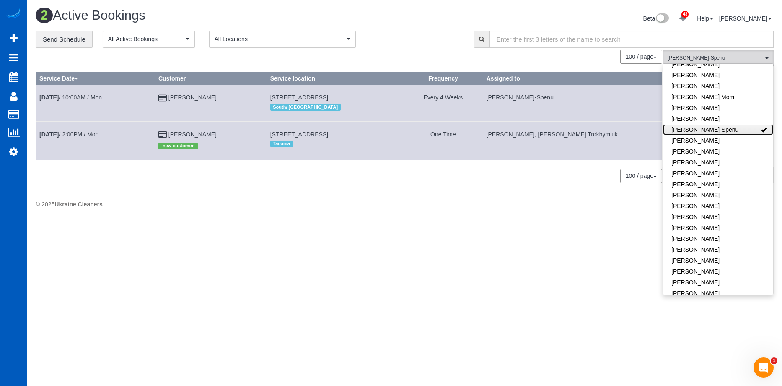
click at [741, 127] on link "[PERSON_NAME]-Spenu" at bounding box center [718, 129] width 110 height 11
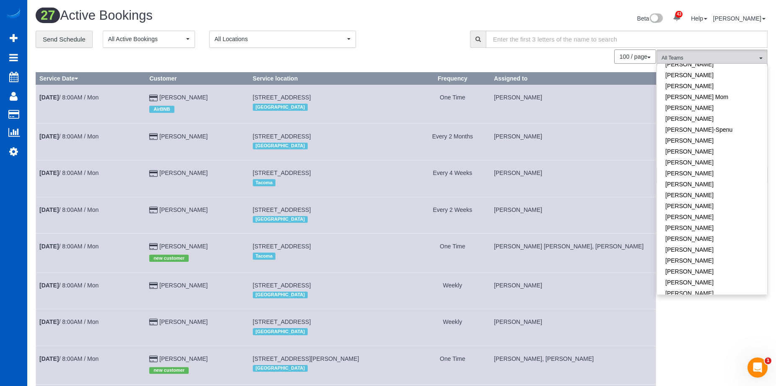
click at [431, 43] on div "**********" at bounding box center [247, 40] width 422 height 18
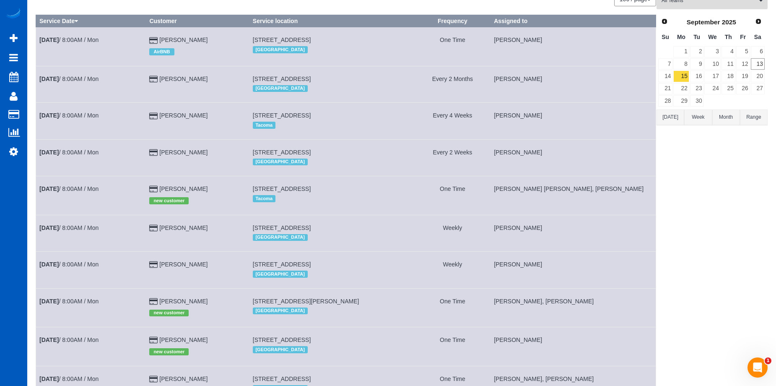
scroll to position [23, 0]
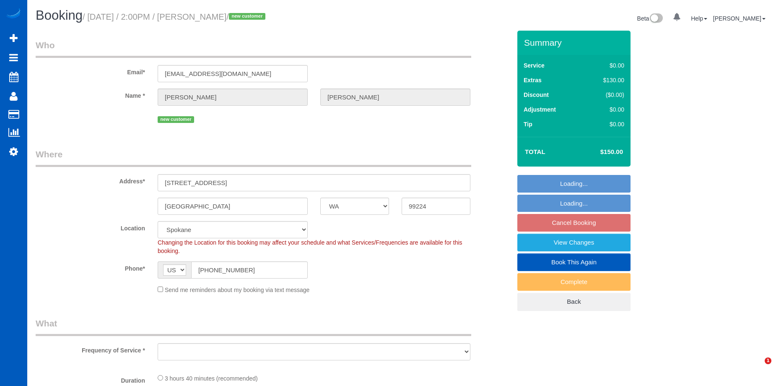
select select "WA"
select select "object:948"
select select "spot1"
select select "199"
select select "object:1176"
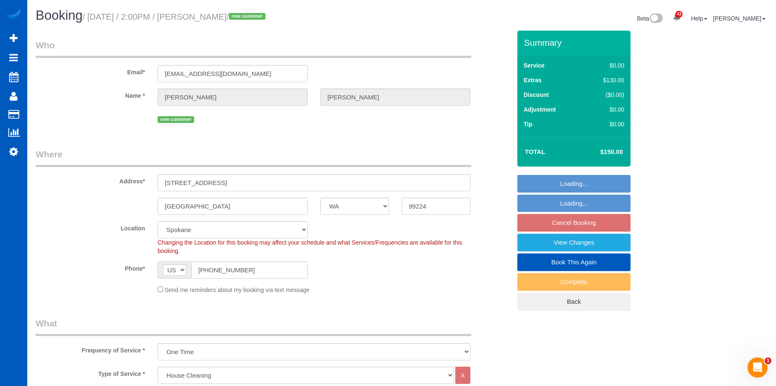
select select "2"
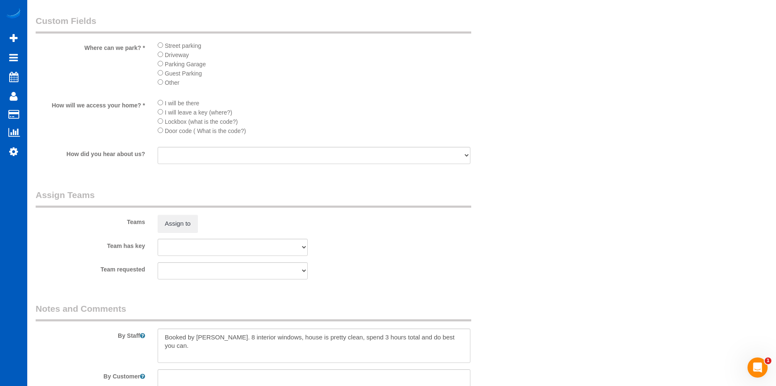
scroll to position [1006, 0]
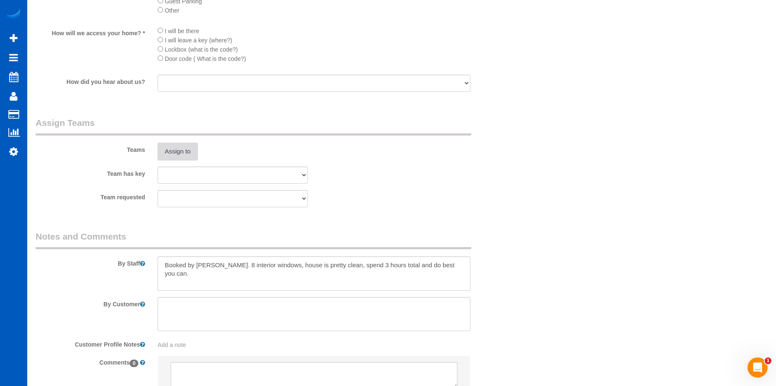
click at [174, 147] on button "Assign to" at bounding box center [178, 152] width 40 height 18
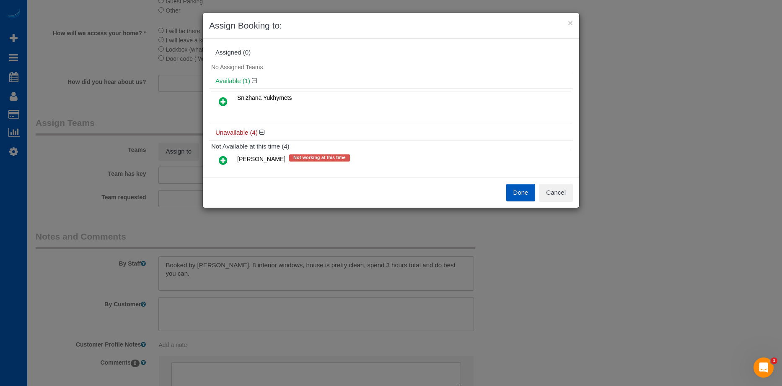
click at [219, 102] on icon at bounding box center [223, 101] width 9 height 10
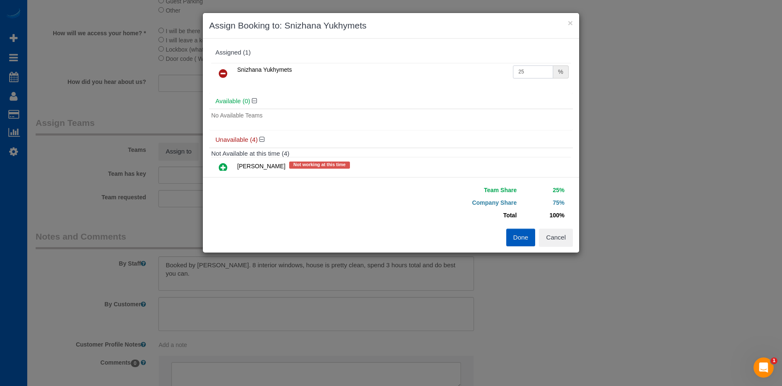
click at [529, 77] on input "25" at bounding box center [533, 71] width 40 height 13
drag, startPoint x: 530, startPoint y: 73, endPoint x: 457, endPoint y: 76, distance: 73.9
click at [462, 76] on tr "Snizhana Yukhymets 25 %" at bounding box center [391, 73] width 360 height 21
type input "54"
click at [517, 228] on div "Team Share 54% Company Share 46% Total 100% Warning: The Company share is 0%. I…" at bounding box center [482, 206] width 182 height 45
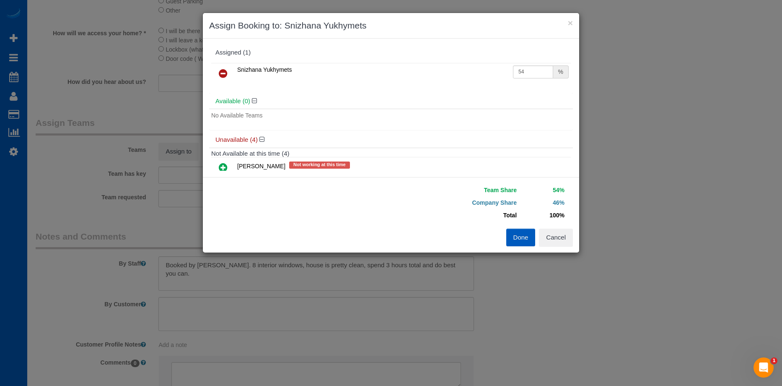
click at [517, 237] on button "Done" at bounding box center [520, 237] width 29 height 18
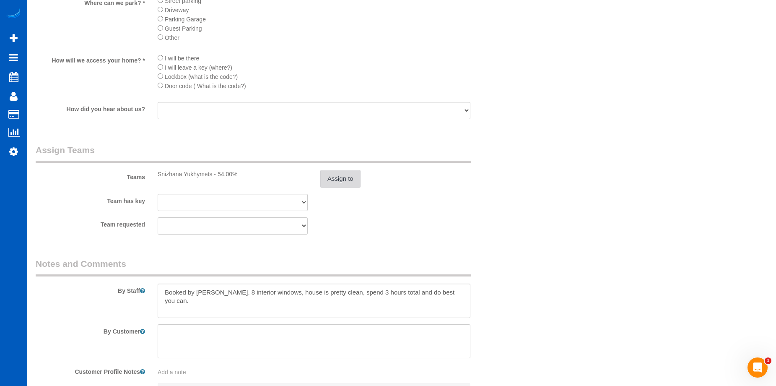
scroll to position [964, 0]
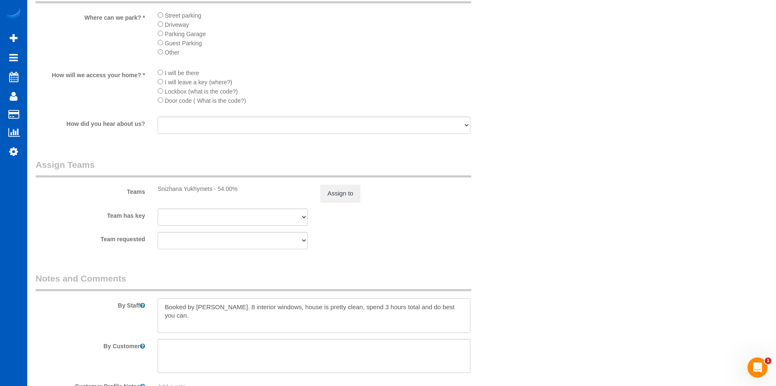
drag, startPoint x: 384, startPoint y: 303, endPoint x: 373, endPoint y: 306, distance: 11.3
click at [373, 306] on textarea at bounding box center [314, 315] width 313 height 34
click at [498, 227] on sui-booking-teams "Teams Snizhana Yukhymets - 54.00% Assign to Team has key Anna Manuilo Elena Kim…" at bounding box center [273, 203] width 475 height 91
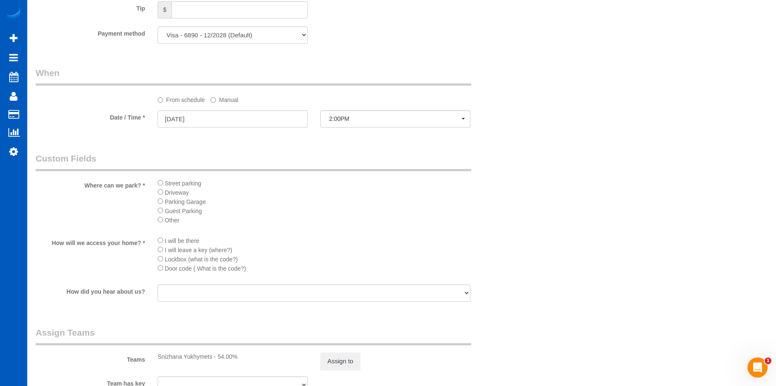
scroll to position [1006, 0]
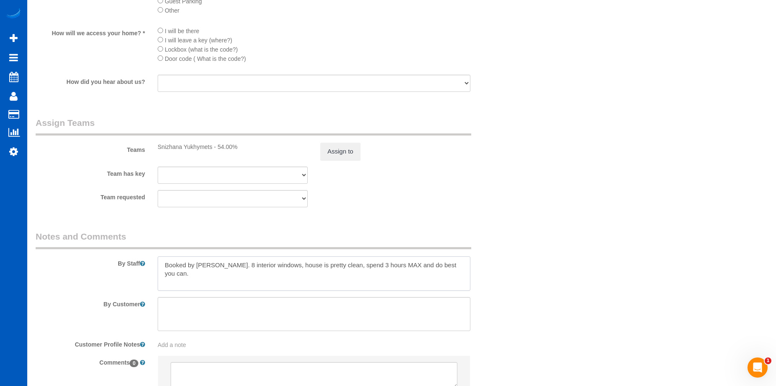
click at [408, 264] on textarea at bounding box center [314, 273] width 313 height 34
click at [461, 266] on textarea at bounding box center [314, 273] width 313 height 34
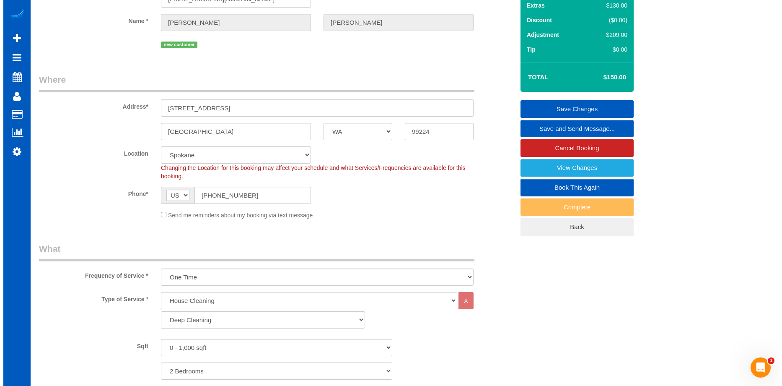
scroll to position [0, 0]
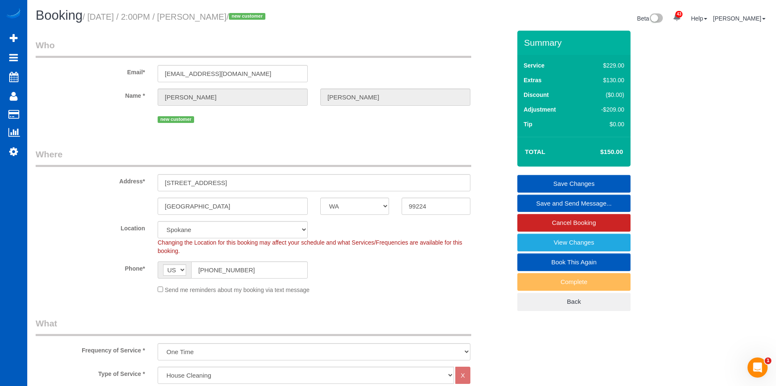
type textarea "Booked by Aaron. 8 interior windows, house is pretty clean, spend 3 hours MAX a…"
click at [548, 180] on link "Save Changes" at bounding box center [573, 184] width 113 height 18
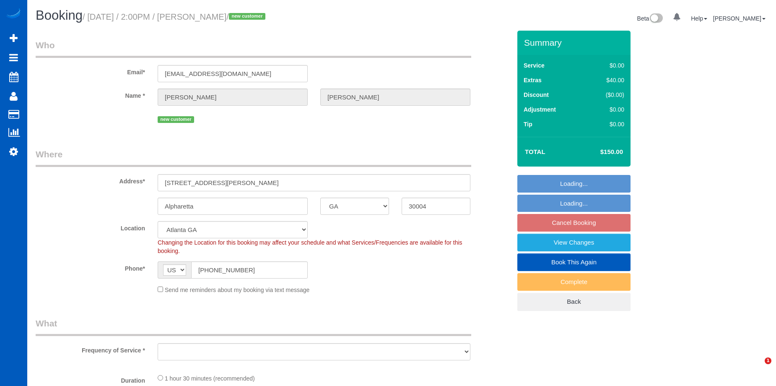
select select "GA"
select select "199"
select select "1001"
select select "2"
select select "object:1047"
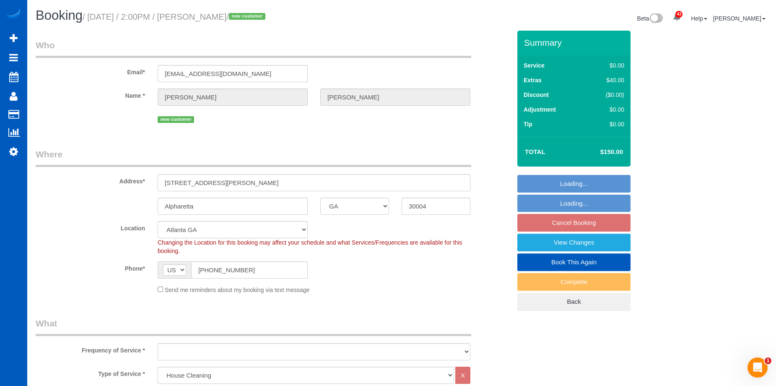
select select "spot2"
select select "object:1078"
select select "1001"
select select "2"
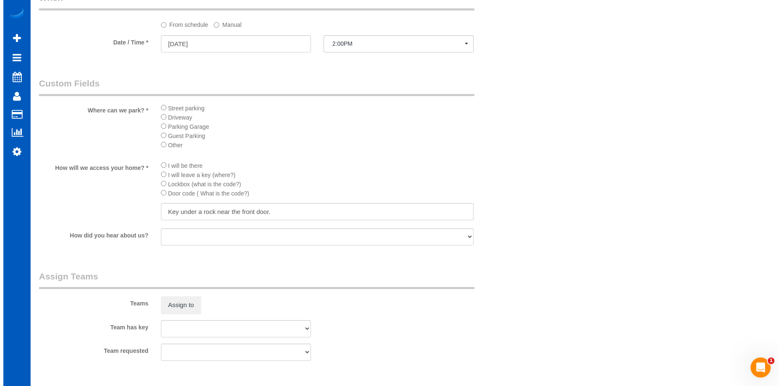
scroll to position [964, 0]
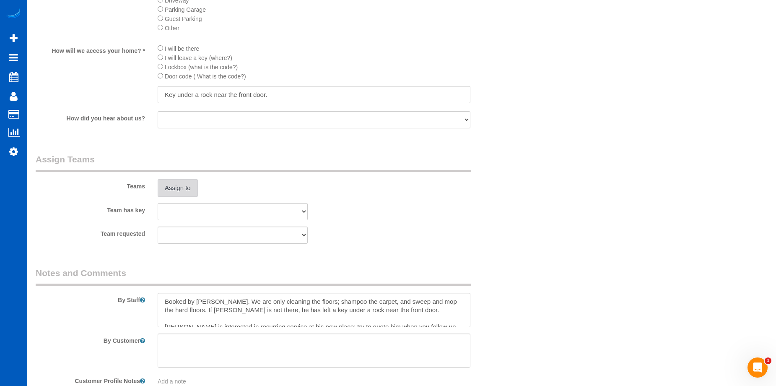
click at [184, 191] on button "Assign to" at bounding box center [178, 188] width 40 height 18
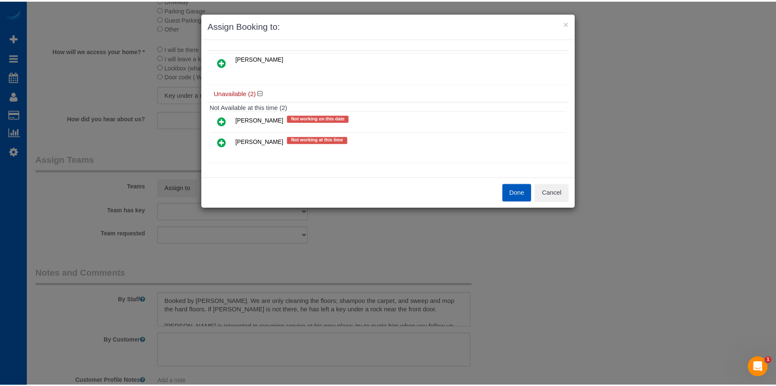
scroll to position [0, 0]
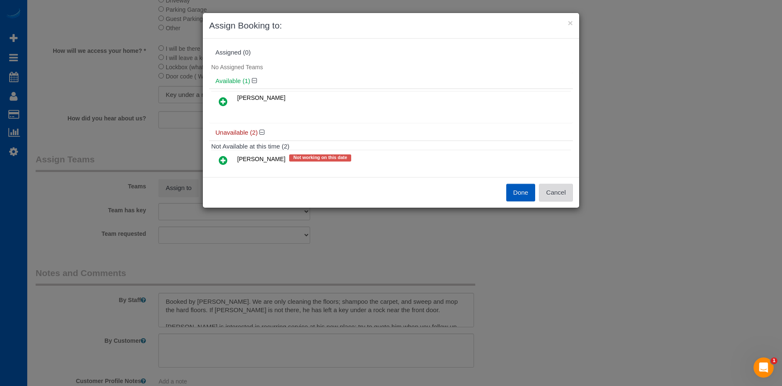
click at [556, 186] on button "Cancel" at bounding box center [556, 193] width 34 height 18
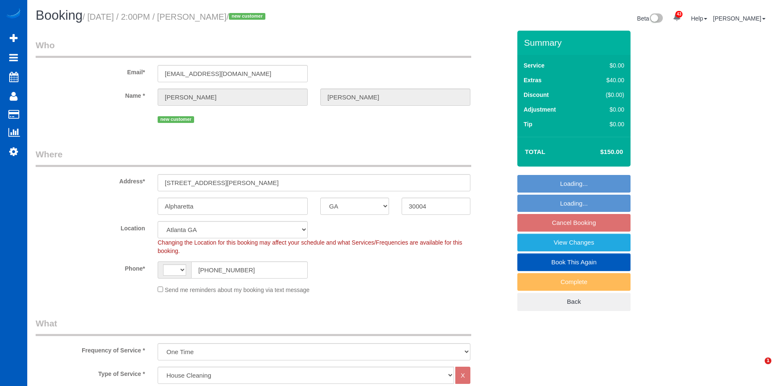
select select "GA"
select select "199"
select select "1001"
select select "2"
select select "object:805"
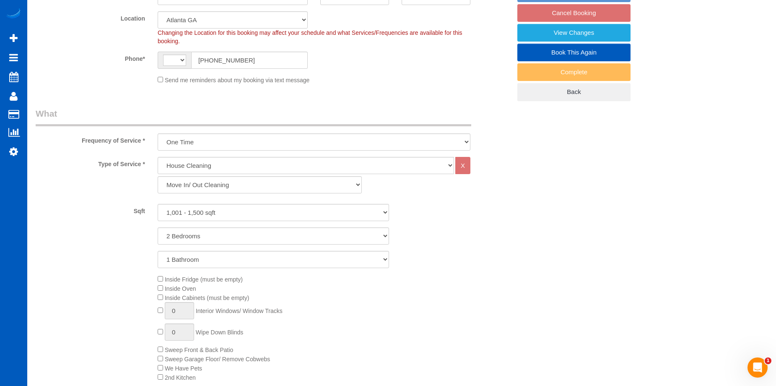
select select "string:[GEOGRAPHIC_DATA]"
select select "1001"
select select "2"
select select "spot2"
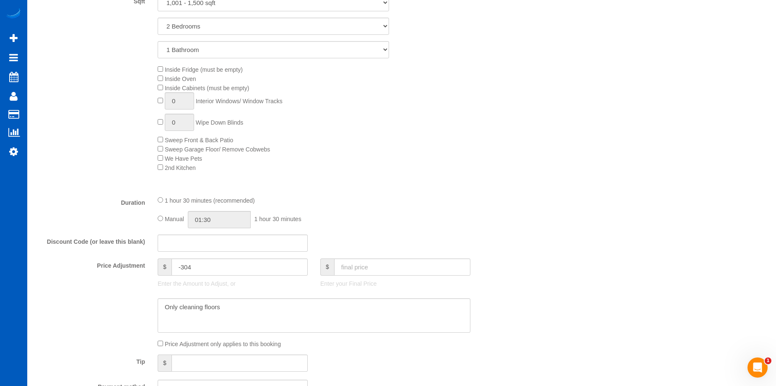
scroll to position [587, 0]
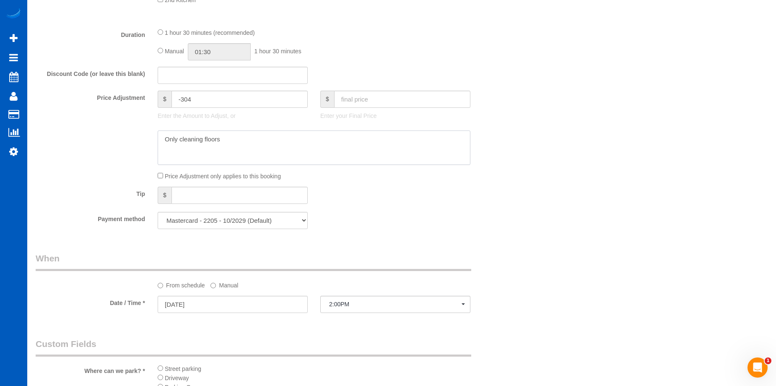
click at [279, 144] on textarea at bounding box center [314, 147] width 313 height 34
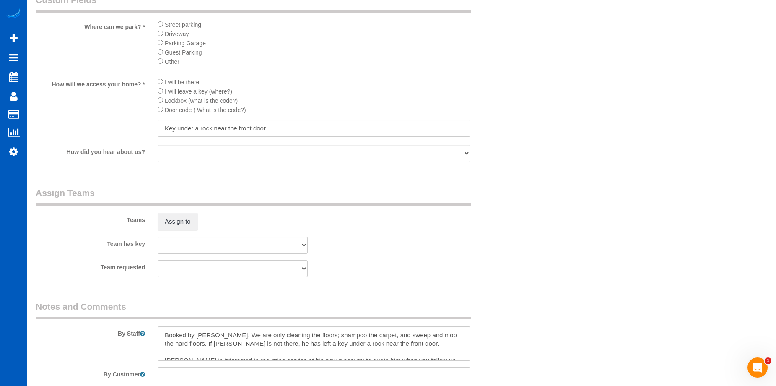
scroll to position [1006, 0]
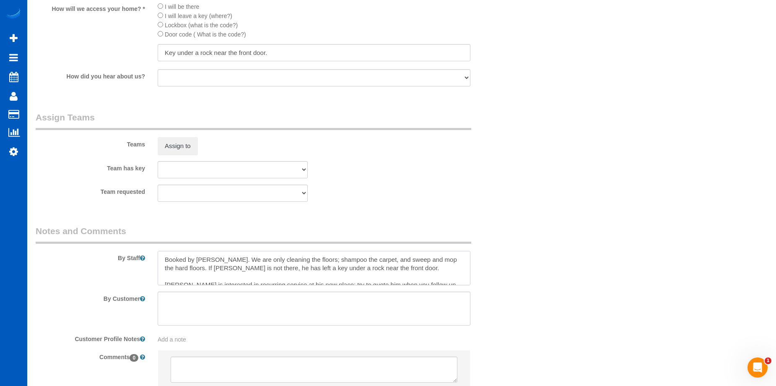
drag, startPoint x: 304, startPoint y: 261, endPoint x: 182, endPoint y: 270, distance: 122.4
click at [182, 270] on textarea at bounding box center [314, 268] width 313 height 34
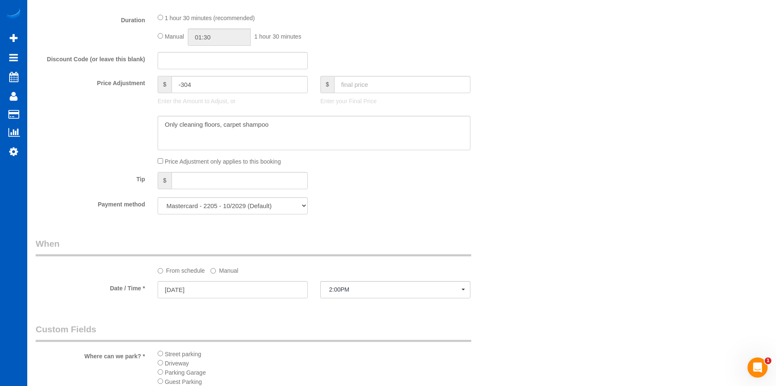
scroll to position [587, 0]
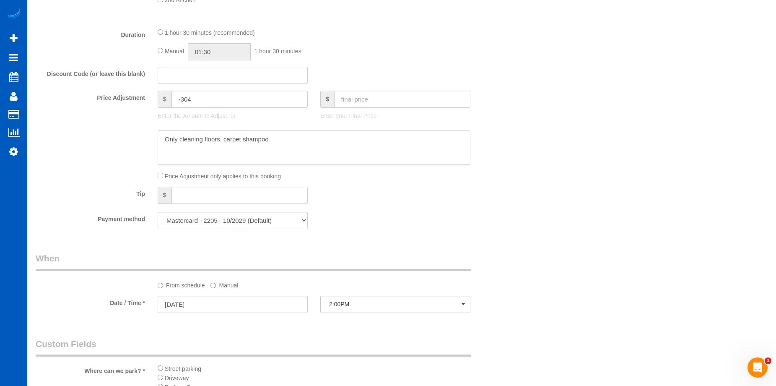
drag, startPoint x: 280, startPoint y: 140, endPoint x: 119, endPoint y: 145, distance: 160.7
click at [119, 145] on div at bounding box center [273, 147] width 488 height 34
paste textarea "shampoo the carpet, and sweep and mop the hard floors."
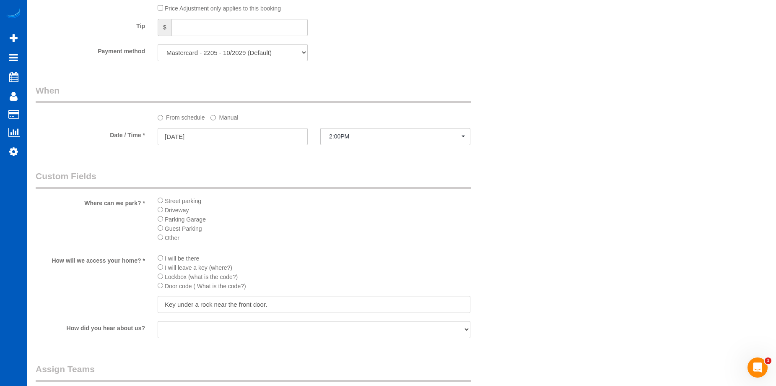
scroll to position [922, 0]
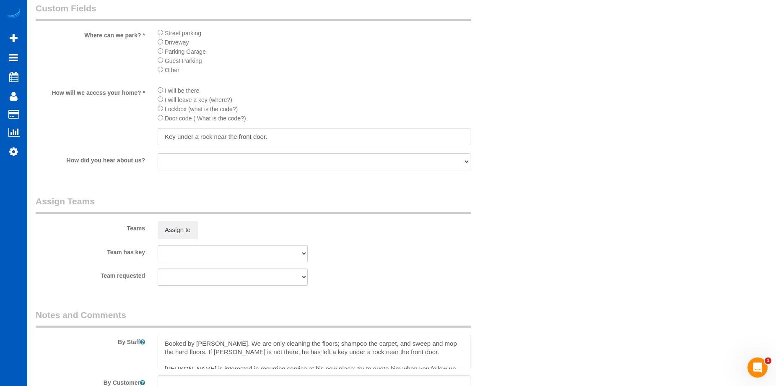
drag, startPoint x: 215, startPoint y: 342, endPoint x: 182, endPoint y: 353, distance: 35.5
click at [182, 353] on textarea at bounding box center [314, 352] width 313 height 34
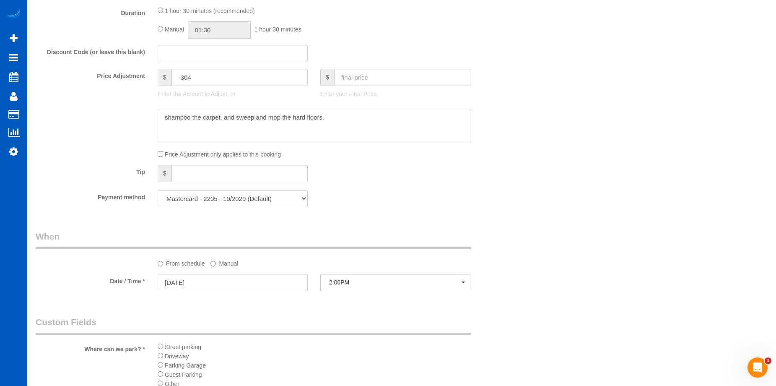
scroll to position [503, 0]
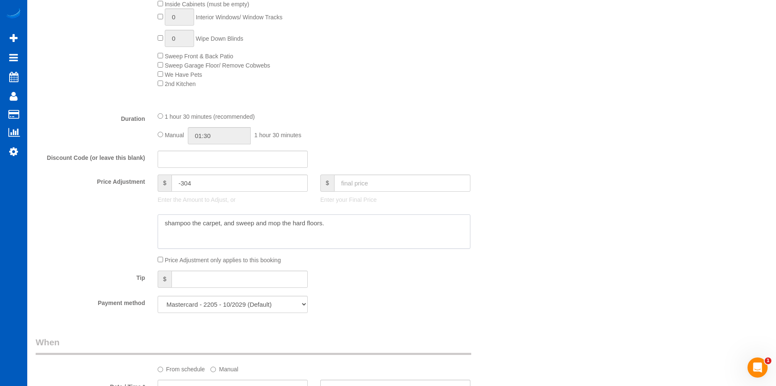
click at [337, 226] on textarea at bounding box center [314, 231] width 313 height 34
drag, startPoint x: 343, startPoint y: 222, endPoint x: 244, endPoint y: 196, distance: 102.2
click at [127, 227] on div at bounding box center [273, 231] width 488 height 34
paste textarea "We are only cleaning the floors;"
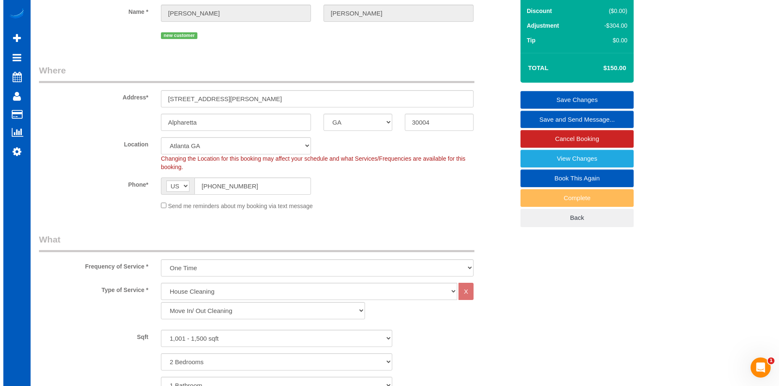
scroll to position [0, 0]
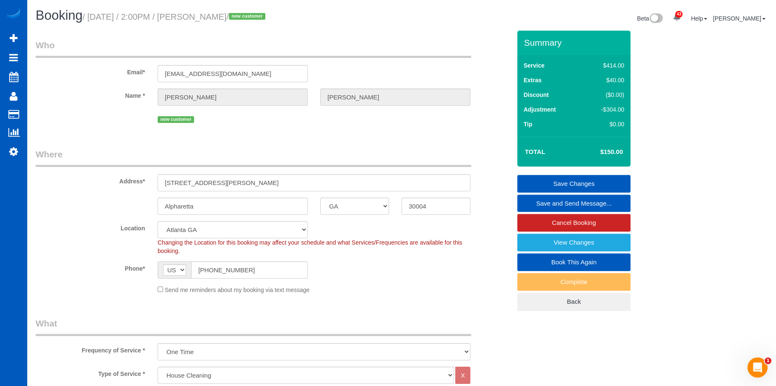
type textarea "We are only cleaning the floors; shampoo the carpet, and sweep and mop the hard…"
click at [548, 180] on link "Save Changes" at bounding box center [573, 184] width 113 height 18
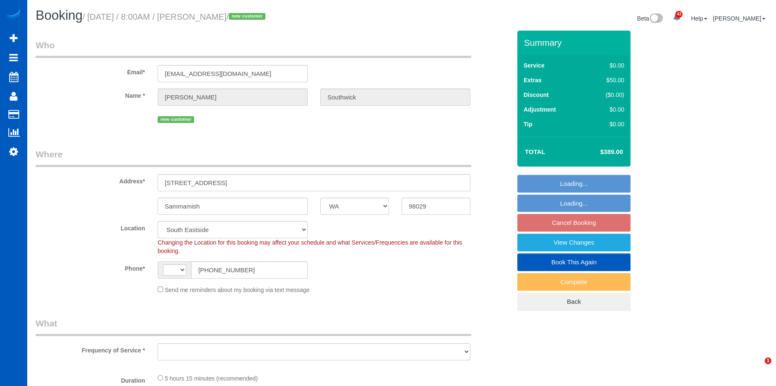
select select "WA"
select select "string:[GEOGRAPHIC_DATA]"
select select "199"
select select "1001"
select select "3"
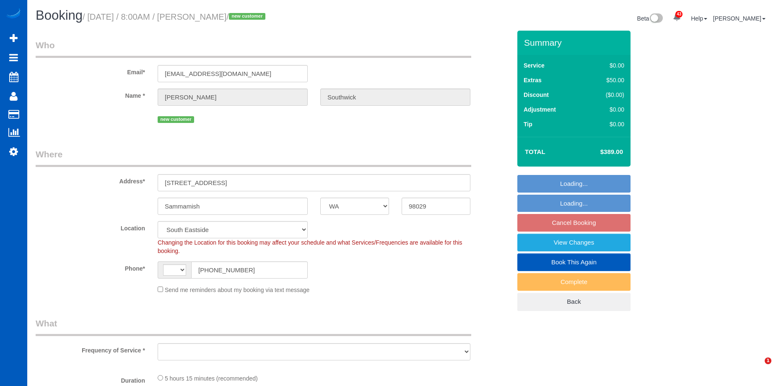
select select "2"
select select "object:1131"
select select "spot1"
select select "1001"
select select "3"
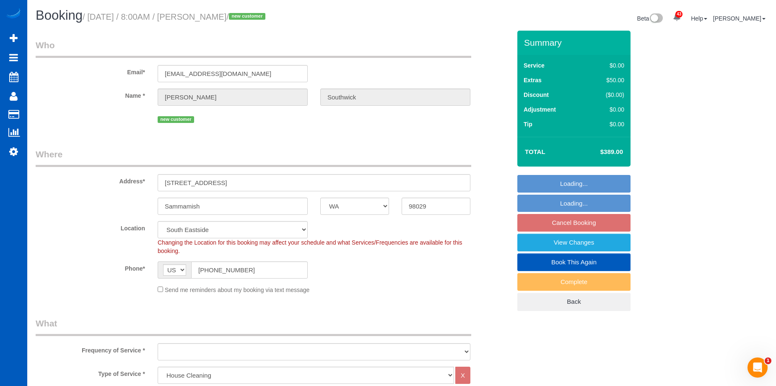
select select "2"
select select "object:1212"
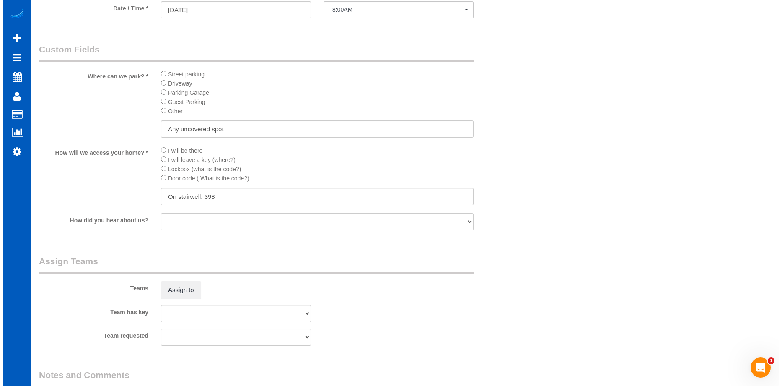
scroll to position [963, 0]
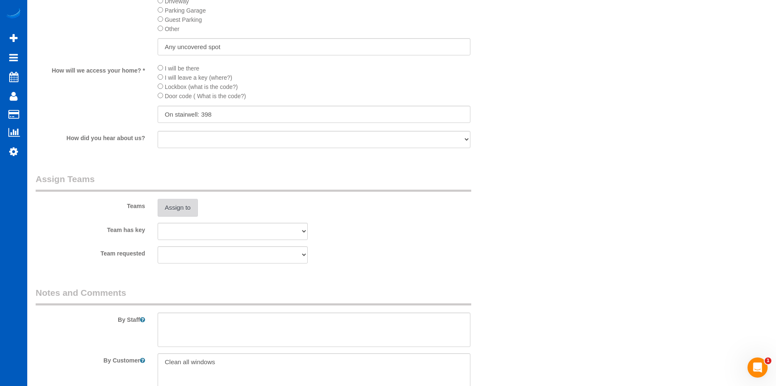
click at [184, 201] on button "Assign to" at bounding box center [178, 208] width 40 height 18
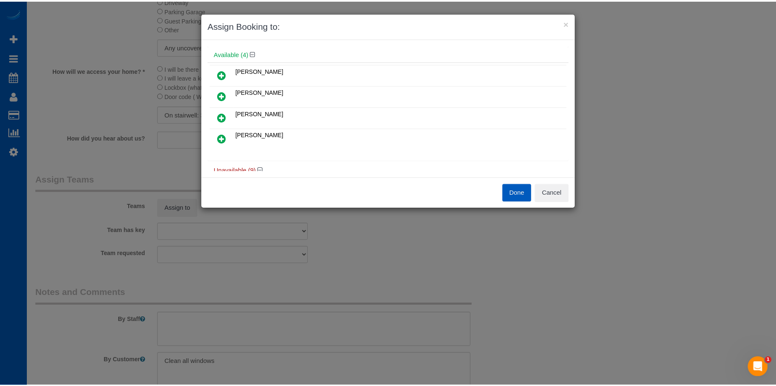
scroll to position [42, 0]
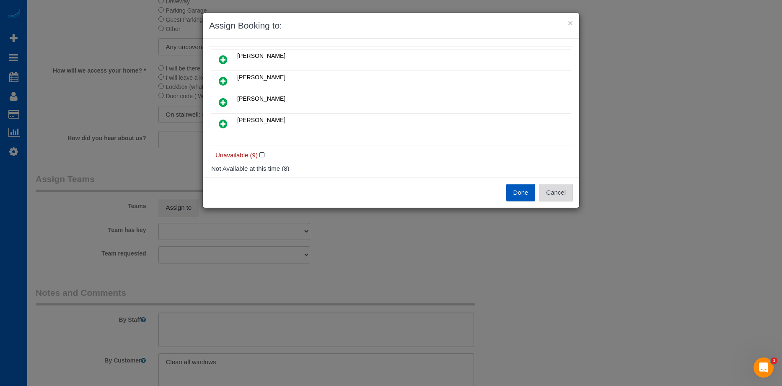
click at [566, 192] on button "Cancel" at bounding box center [556, 193] width 34 height 18
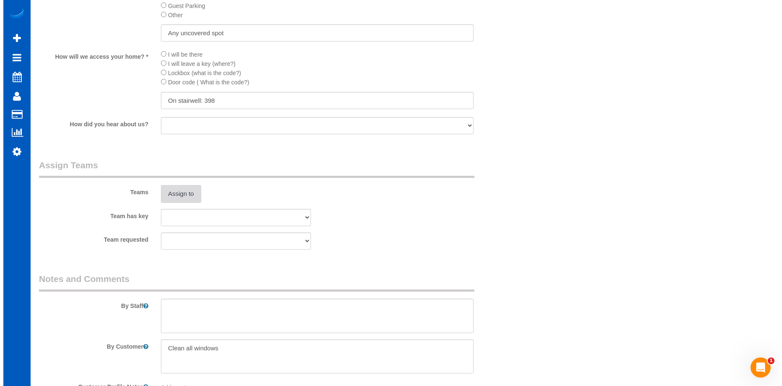
scroll to position [1048, 0]
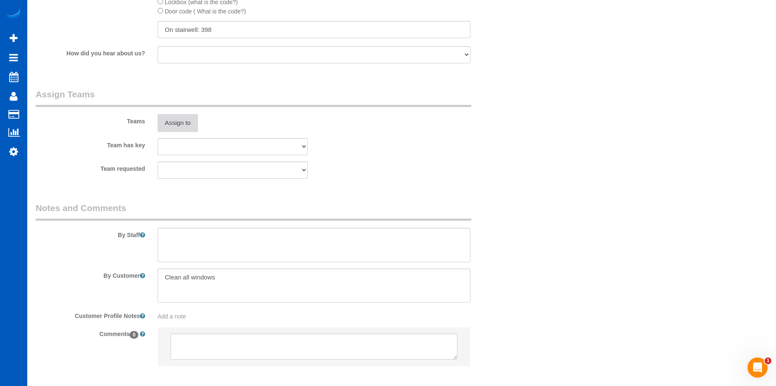
click at [181, 122] on button "Assign to" at bounding box center [178, 123] width 40 height 18
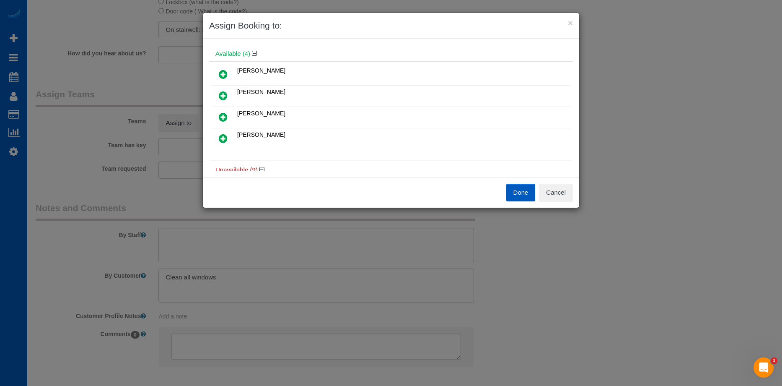
scroll to position [42, 0]
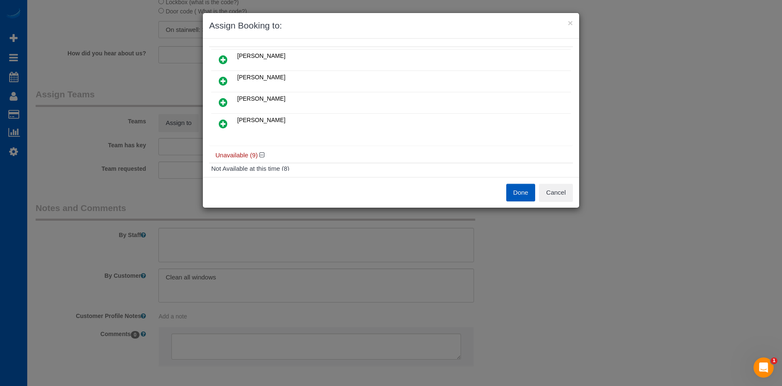
click at [223, 79] on icon at bounding box center [223, 81] width 9 height 10
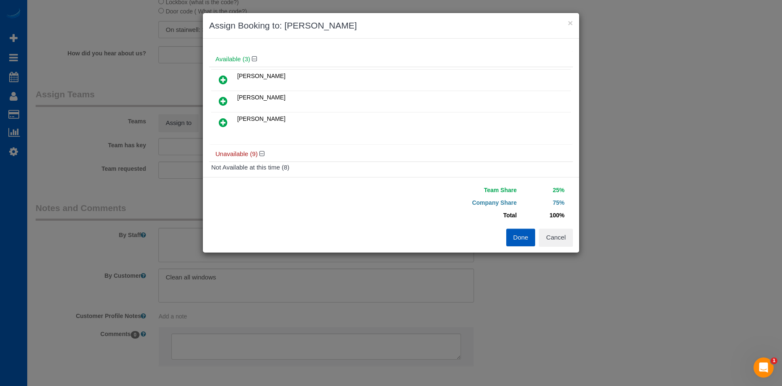
scroll to position [62, 0]
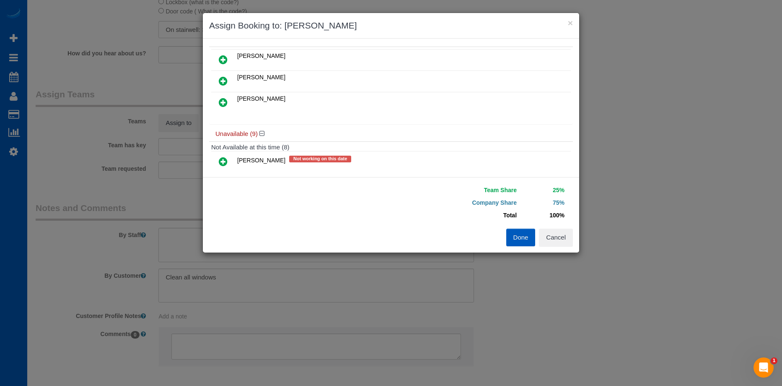
click at [222, 102] on icon at bounding box center [223, 102] width 9 height 10
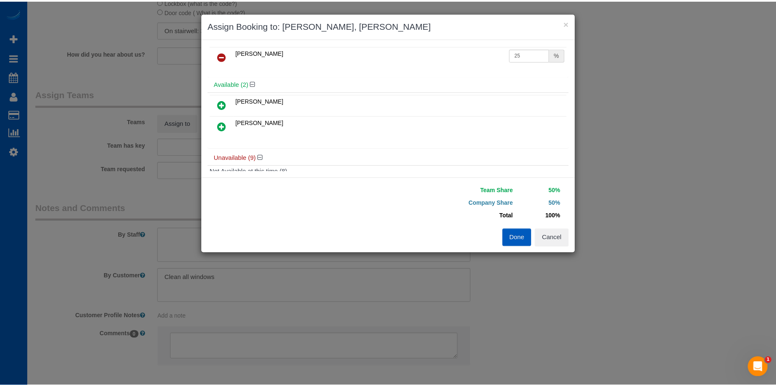
scroll to position [0, 0]
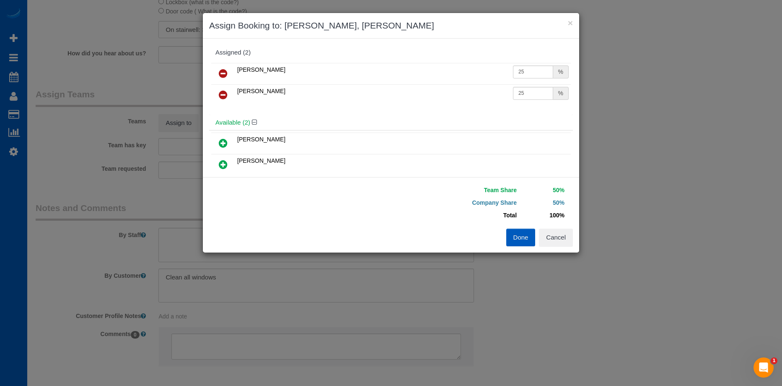
click at [225, 73] on icon at bounding box center [223, 73] width 9 height 10
click at [223, 164] on icon at bounding box center [223, 164] width 9 height 10
click at [515, 236] on button "Done" at bounding box center [520, 237] width 29 height 18
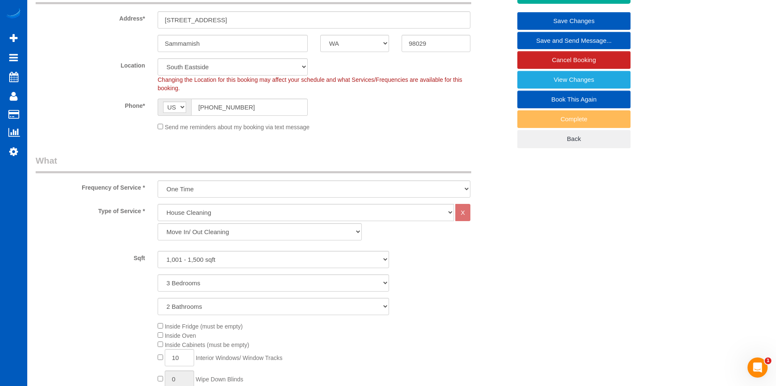
scroll to position [84, 0]
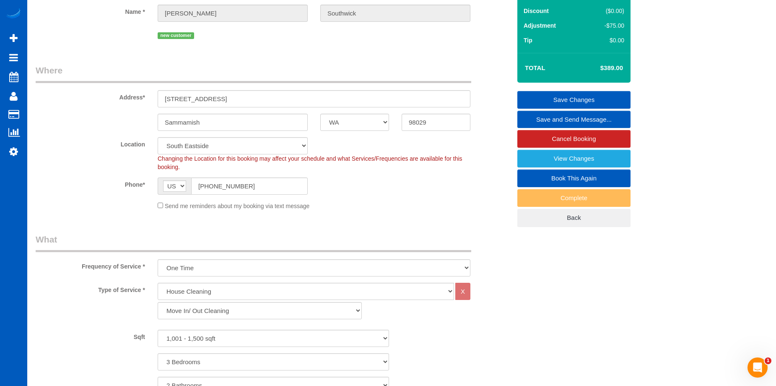
click at [550, 93] on link "Save Changes" at bounding box center [573, 100] width 113 height 18
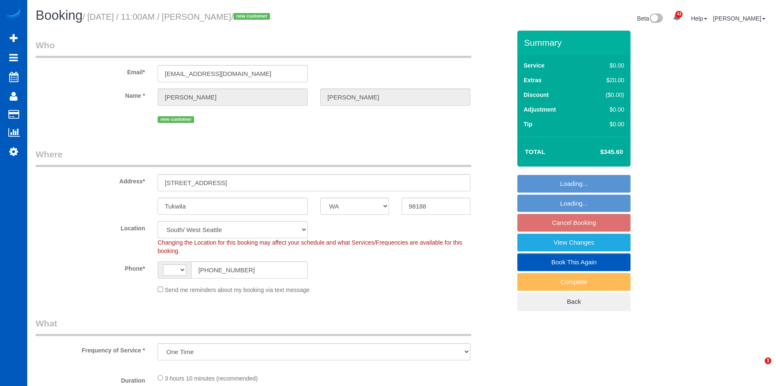
select select "WA"
select select "object:805"
select select "string:[GEOGRAPHIC_DATA]"
select select "string:fspay-2ac22c7a-105a-4148-8c4e-a621d9e55788"
select select "199"
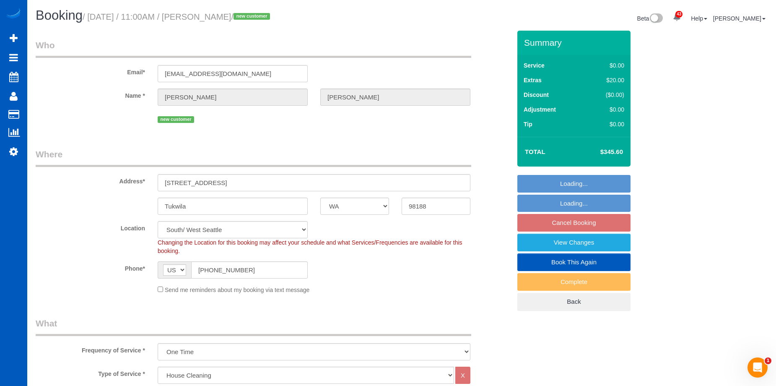
select select "spot1"
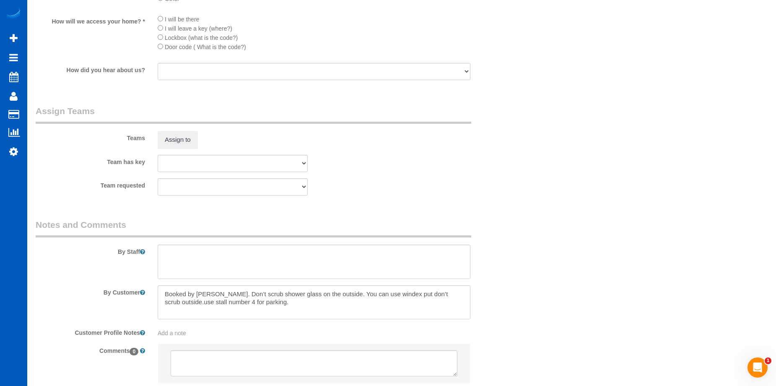
scroll to position [1048, 0]
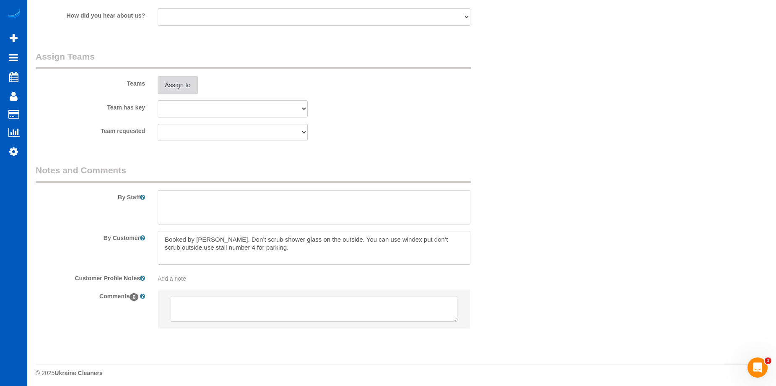
click at [187, 90] on button "Assign to" at bounding box center [178, 85] width 40 height 18
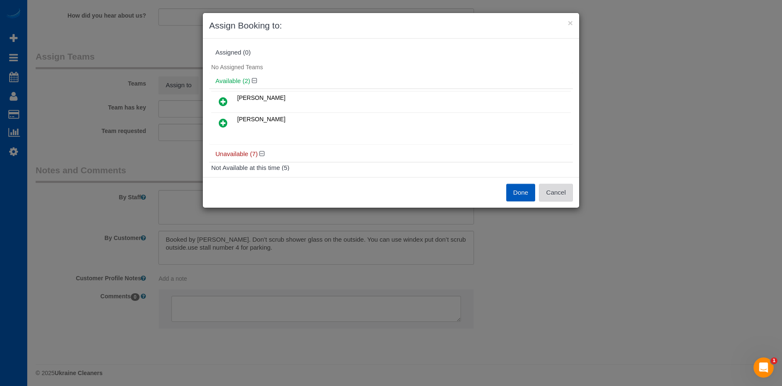
click at [559, 192] on button "Cancel" at bounding box center [556, 193] width 34 height 18
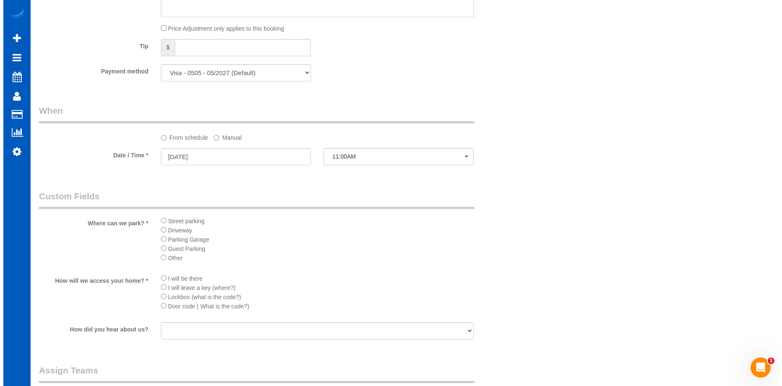
scroll to position [922, 0]
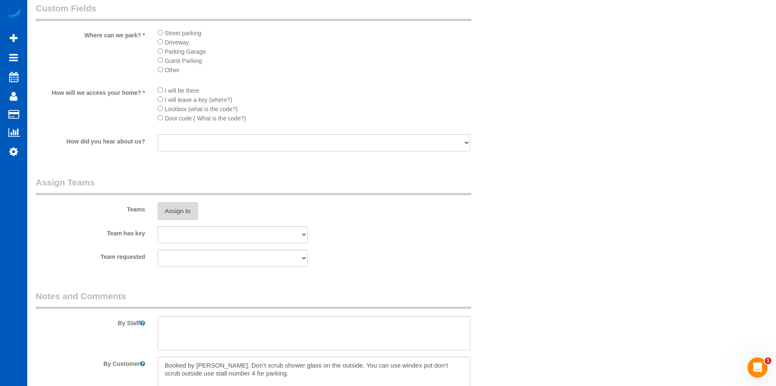
click at [165, 211] on button "Assign to" at bounding box center [178, 211] width 40 height 18
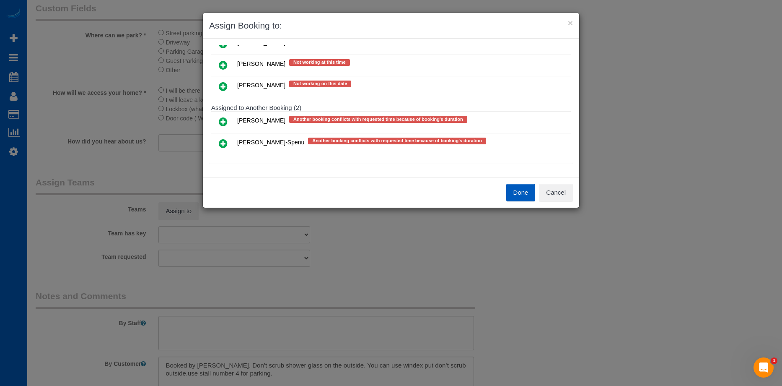
scroll to position [182, 0]
